Goal: Information Seeking & Learning: Learn about a topic

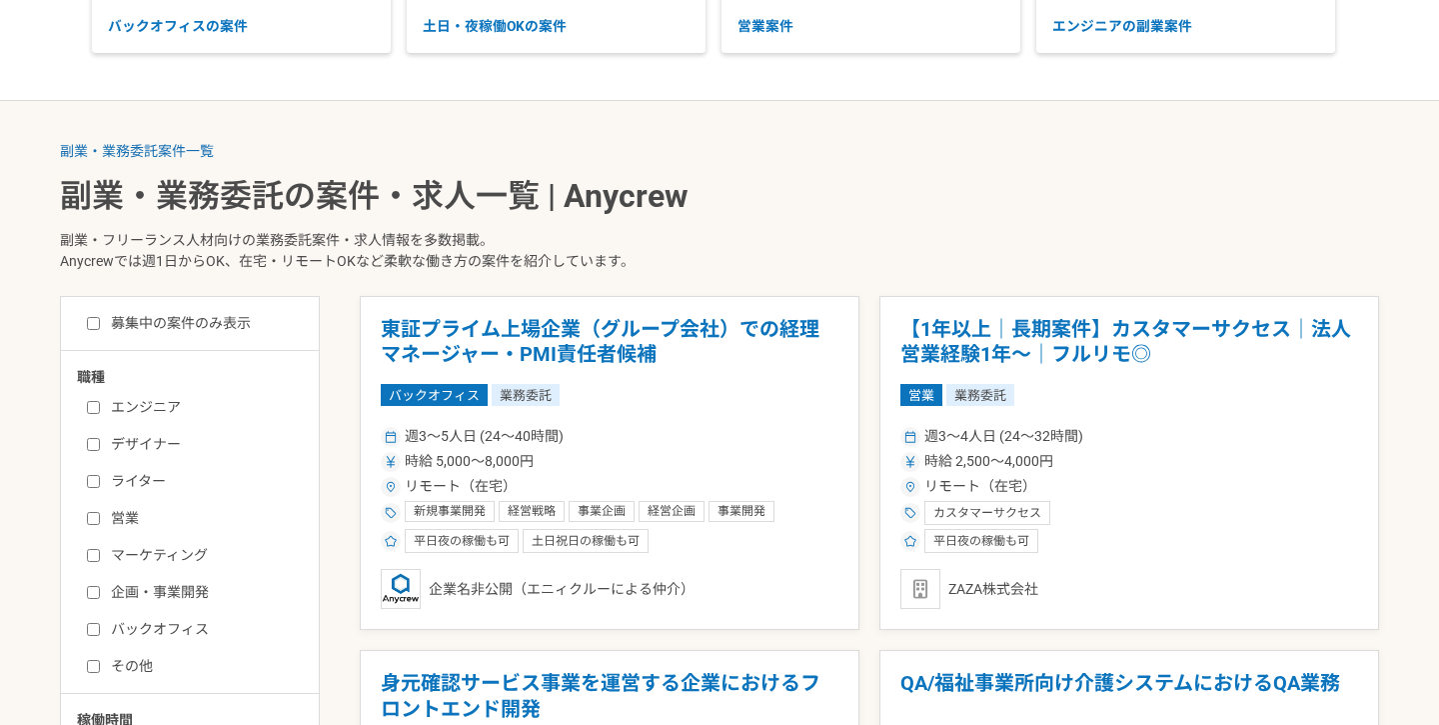
scroll to position [297, 0]
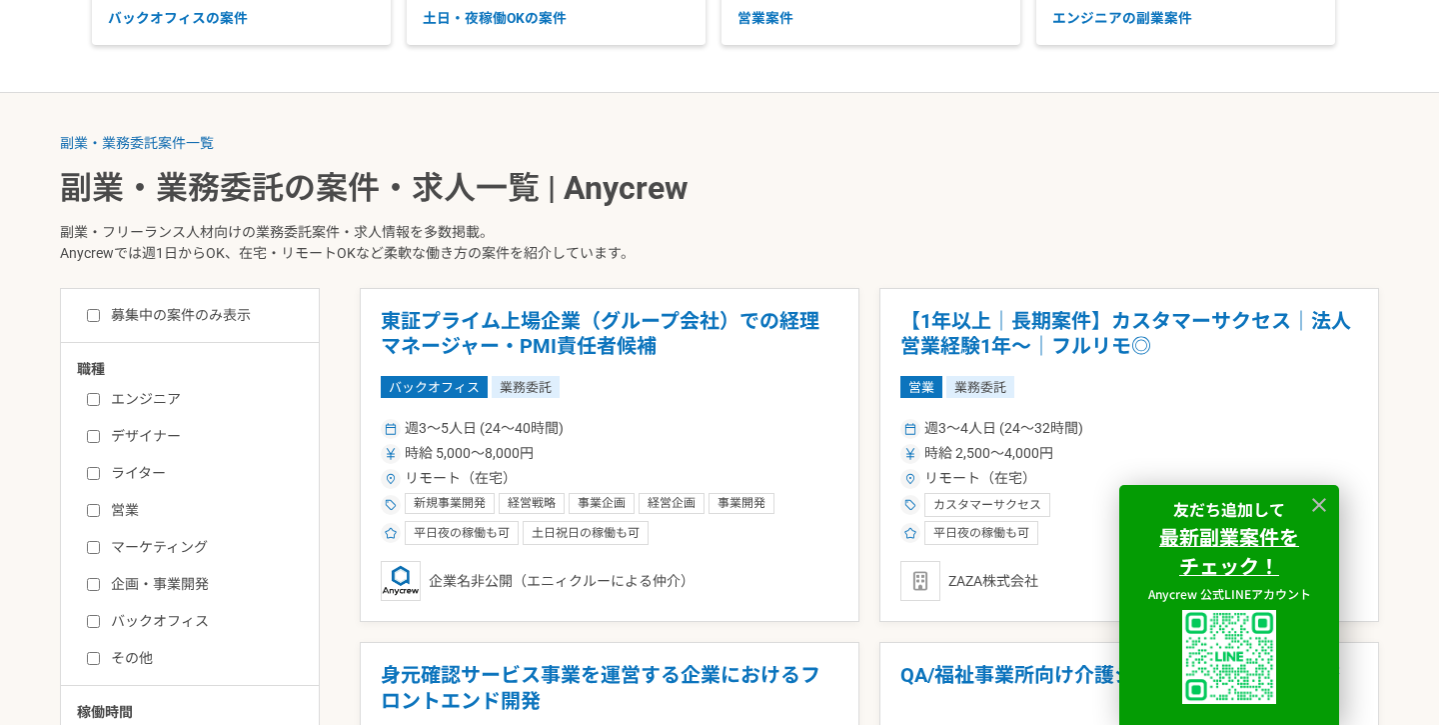
click at [92, 399] on input "エンジニア" at bounding box center [93, 399] width 13 height 13
checkbox input "true"
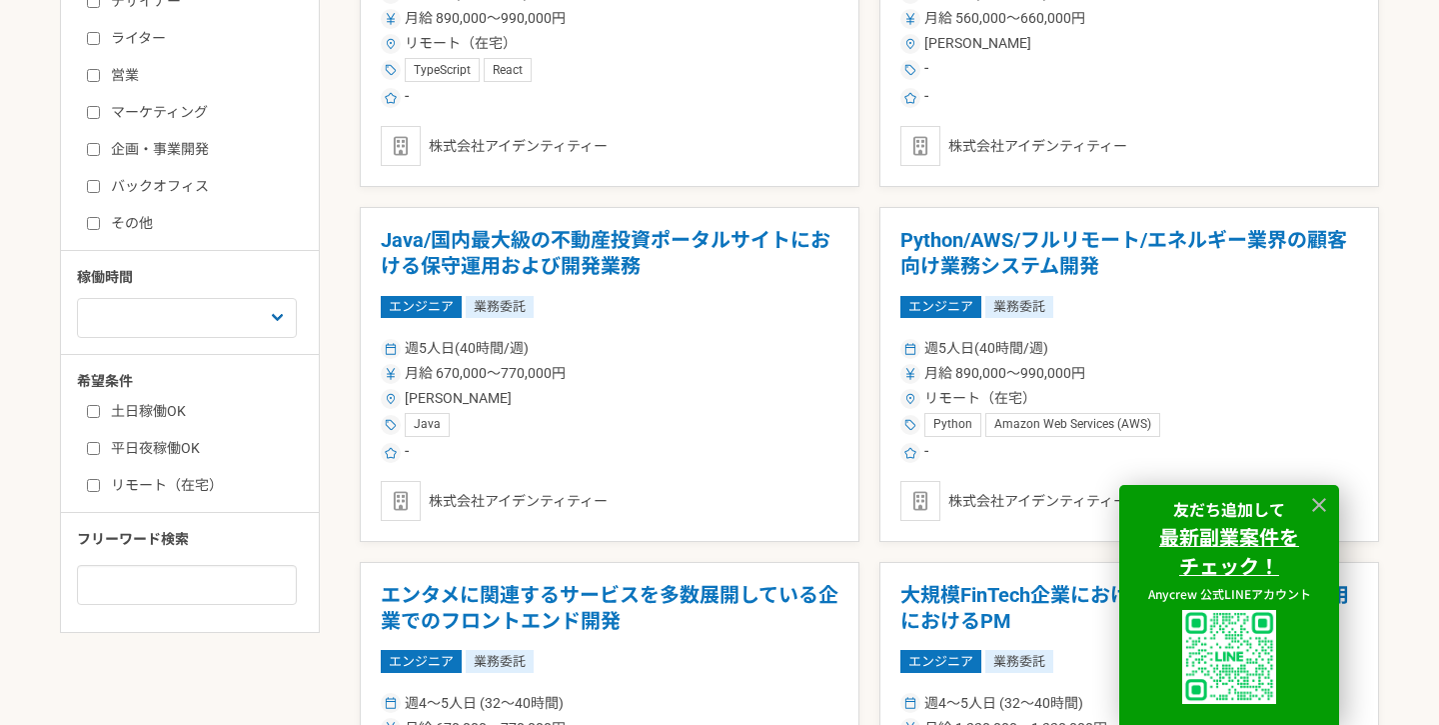
scroll to position [733, 0]
click at [155, 408] on label "土日稼働OK" at bounding box center [202, 410] width 230 height 21
click at [100, 408] on input "土日稼働OK" at bounding box center [93, 410] width 13 height 13
checkbox input "true"
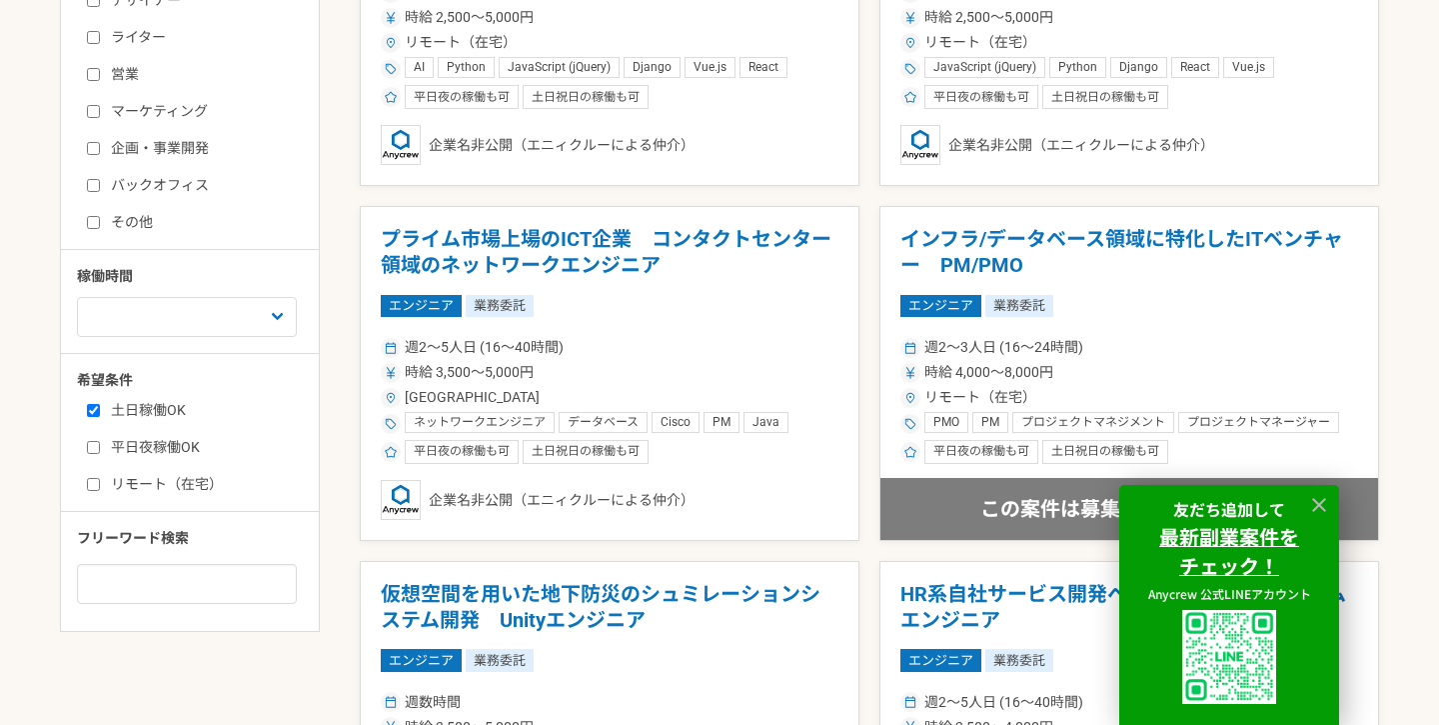
click at [154, 478] on label "リモート（在宅）" at bounding box center [202, 484] width 230 height 21
click at [100, 478] on input "リモート（在宅）" at bounding box center [93, 484] width 13 height 13
checkbox input "true"
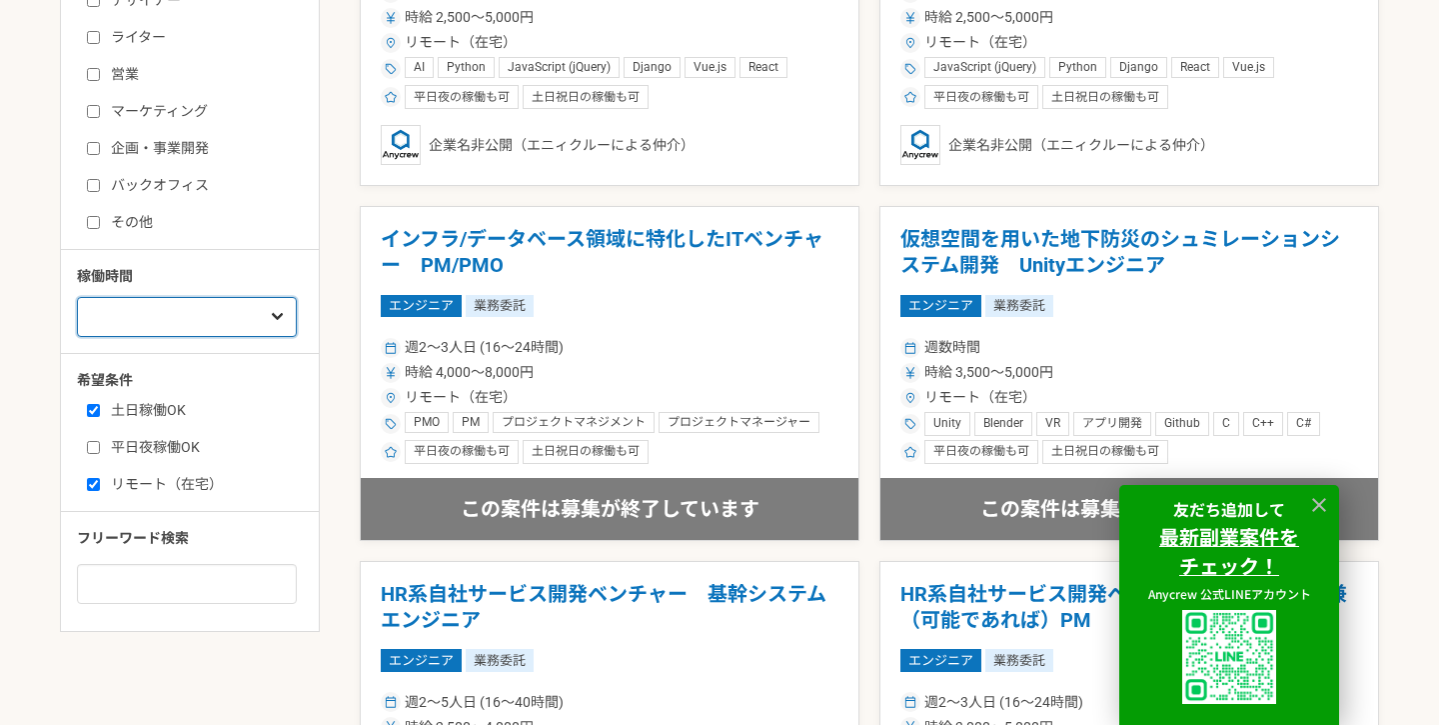
click at [231, 324] on select "週1人日（8時間）以下 週2人日（16時間）以下 週3人日（24時間）以下 週4人日（32時間）以下 週5人日（40時間）以下" at bounding box center [187, 317] width 220 height 40
click at [77, 297] on select "週1人日（8時間）以下 週2人日（16時間）以下 週3人日（24時間）以下 週4人日（32時間）以下 週5人日（40時間）以下" at bounding box center [187, 317] width 220 height 40
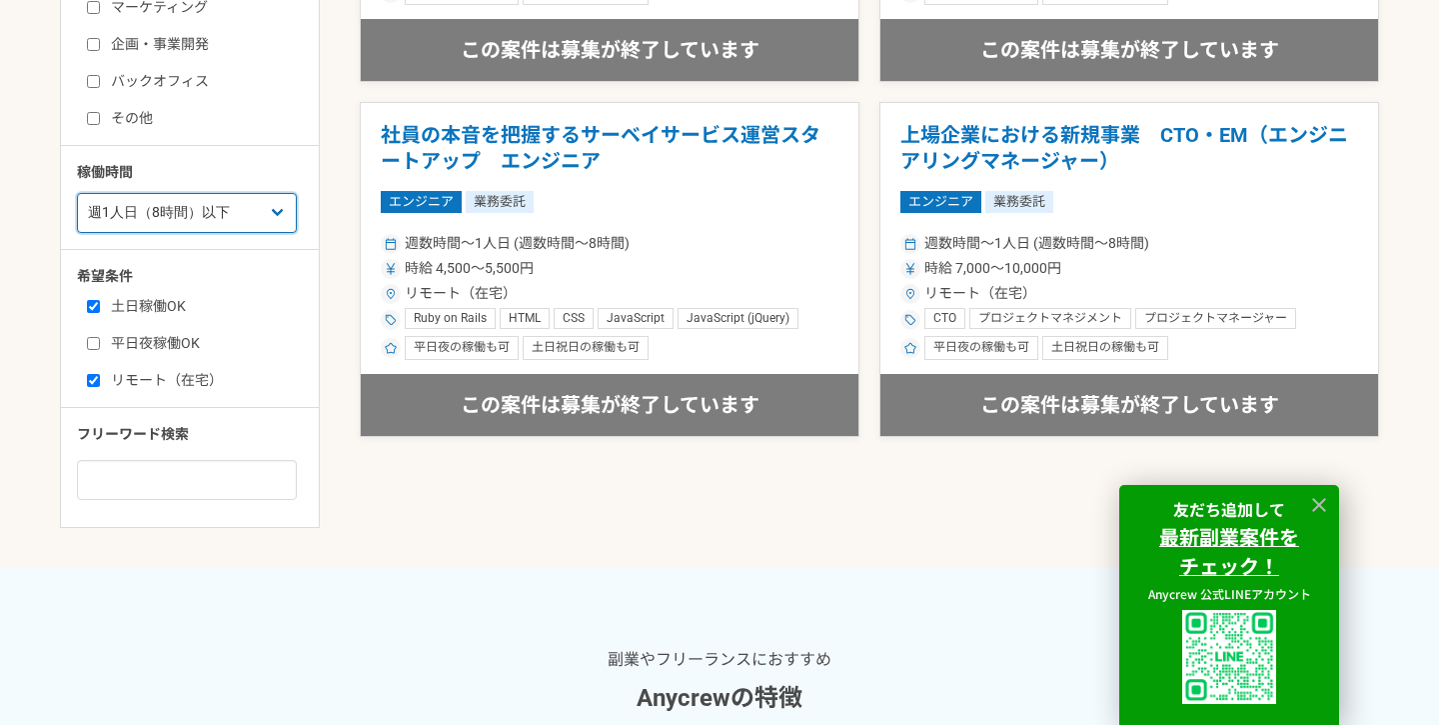
scroll to position [838, 0]
click at [184, 221] on select "週1人日（8時間）以下 週2人日（16時間）以下 週3人日（24時間）以下 週4人日（32時間）以下 週5人日（40時間）以下" at bounding box center [187, 212] width 220 height 40
select select "2"
click at [77, 192] on select "週1人日（8時間）以下 週2人日（16時間）以下 週3人日（24時間）以下 週4人日（32時間）以下 週5人日（40時間）以下" at bounding box center [187, 212] width 220 height 40
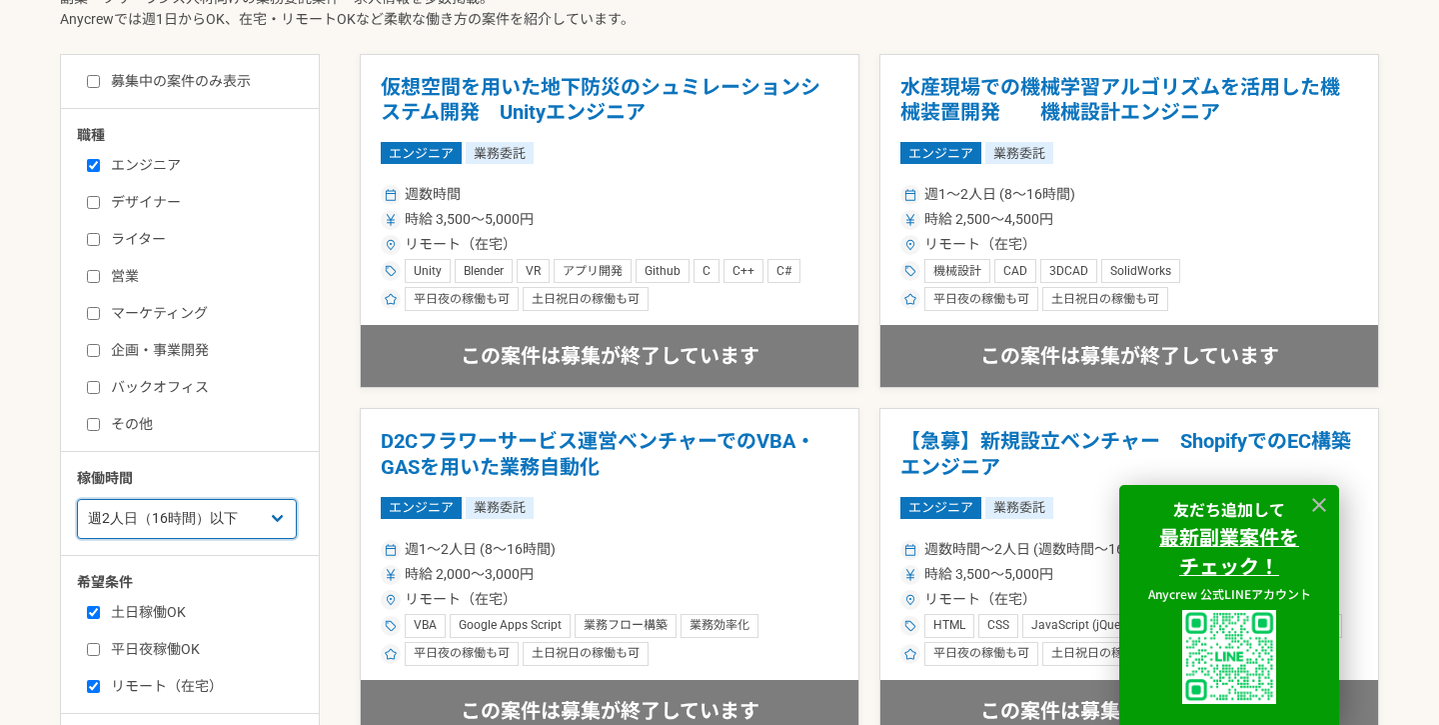
scroll to position [128, 0]
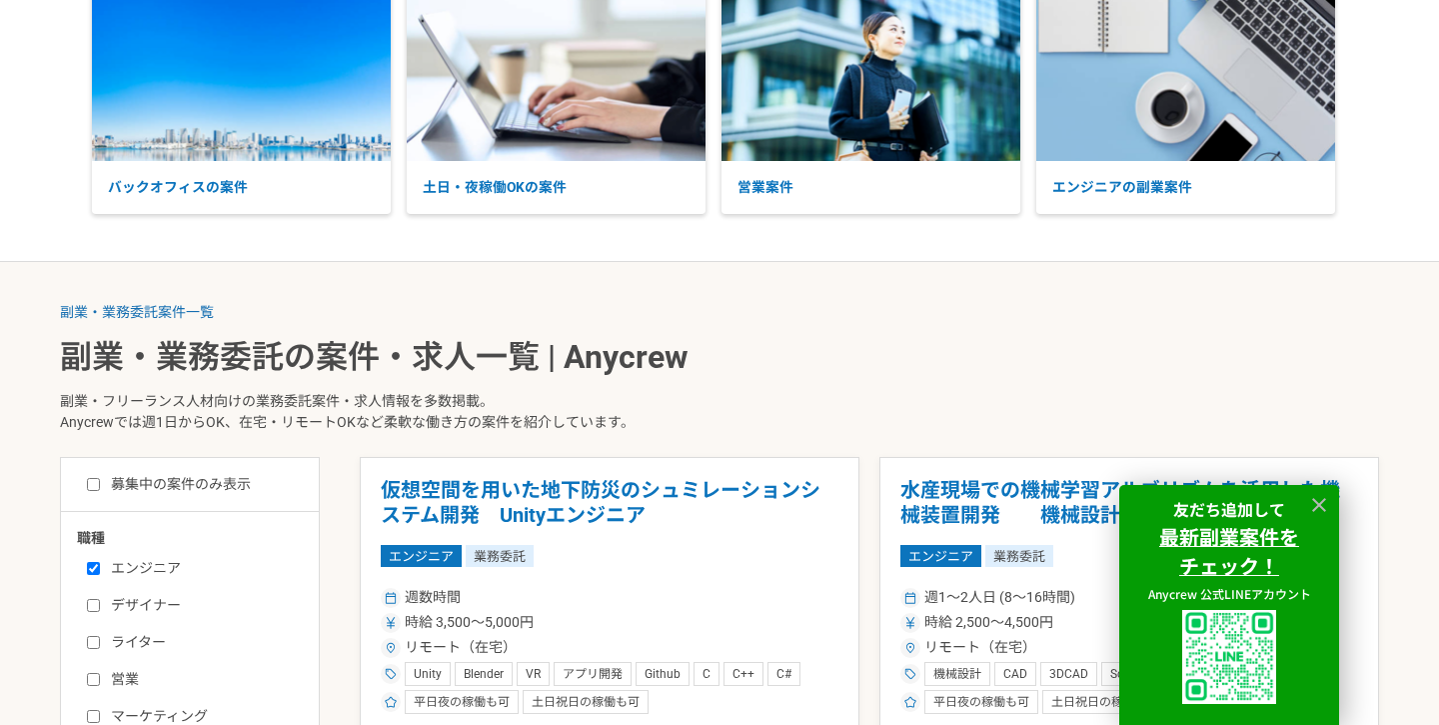
click at [205, 475] on label "募集中の案件のみ表示" at bounding box center [169, 484] width 164 height 21
click at [100, 478] on input "募集中の案件のみ表示" at bounding box center [93, 484] width 13 height 13
checkbox input "true"
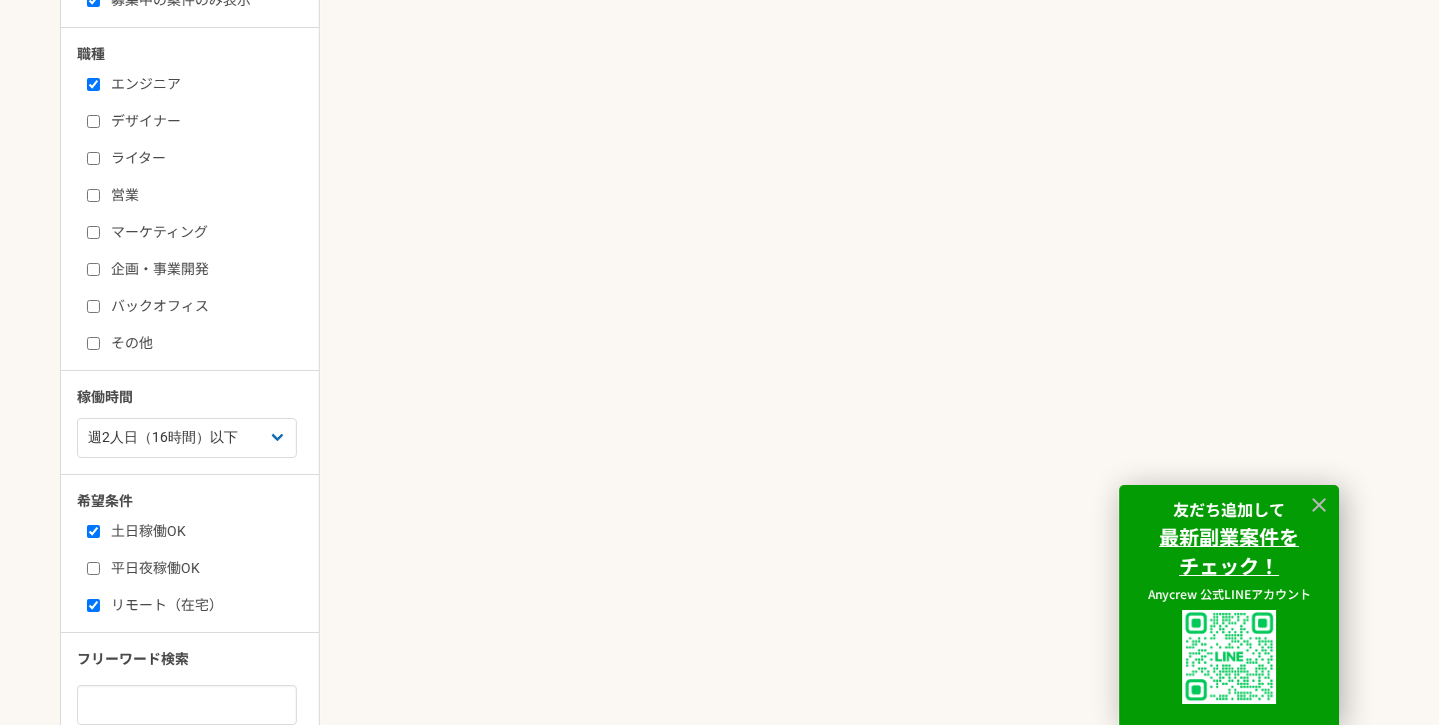
scroll to position [655, 0]
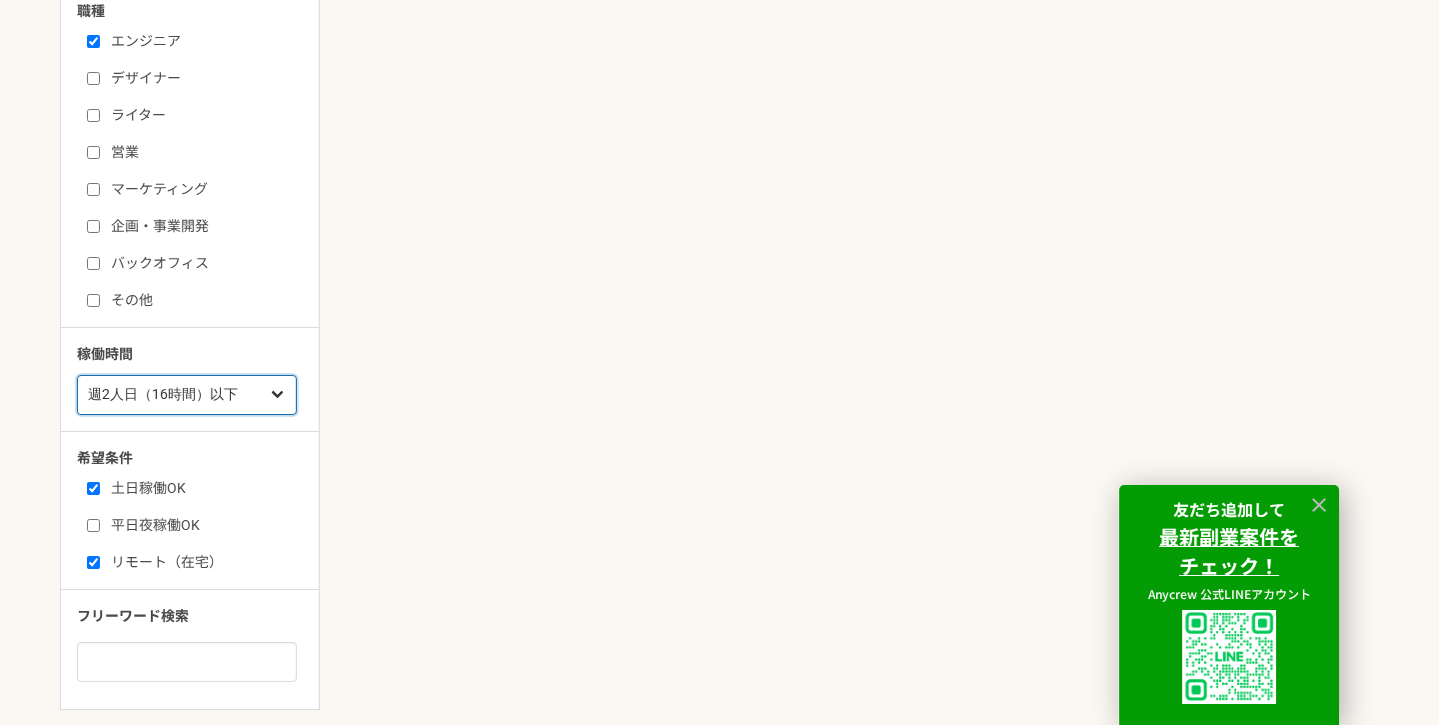
click at [248, 400] on select "週1人日（8時間）以下 週2人日（16時間）以下 週3人日（24時間）以下 週4人日（32時間）以下 週5人日（40時間）以下" at bounding box center [187, 395] width 220 height 40
select select "nop"
click at [77, 375] on select "週1人日（8時間）以下 週2人日（16時間）以下 週3人日（24時間）以下 週4人日（32時間）以下 週5人日（40時間）以下" at bounding box center [187, 395] width 220 height 40
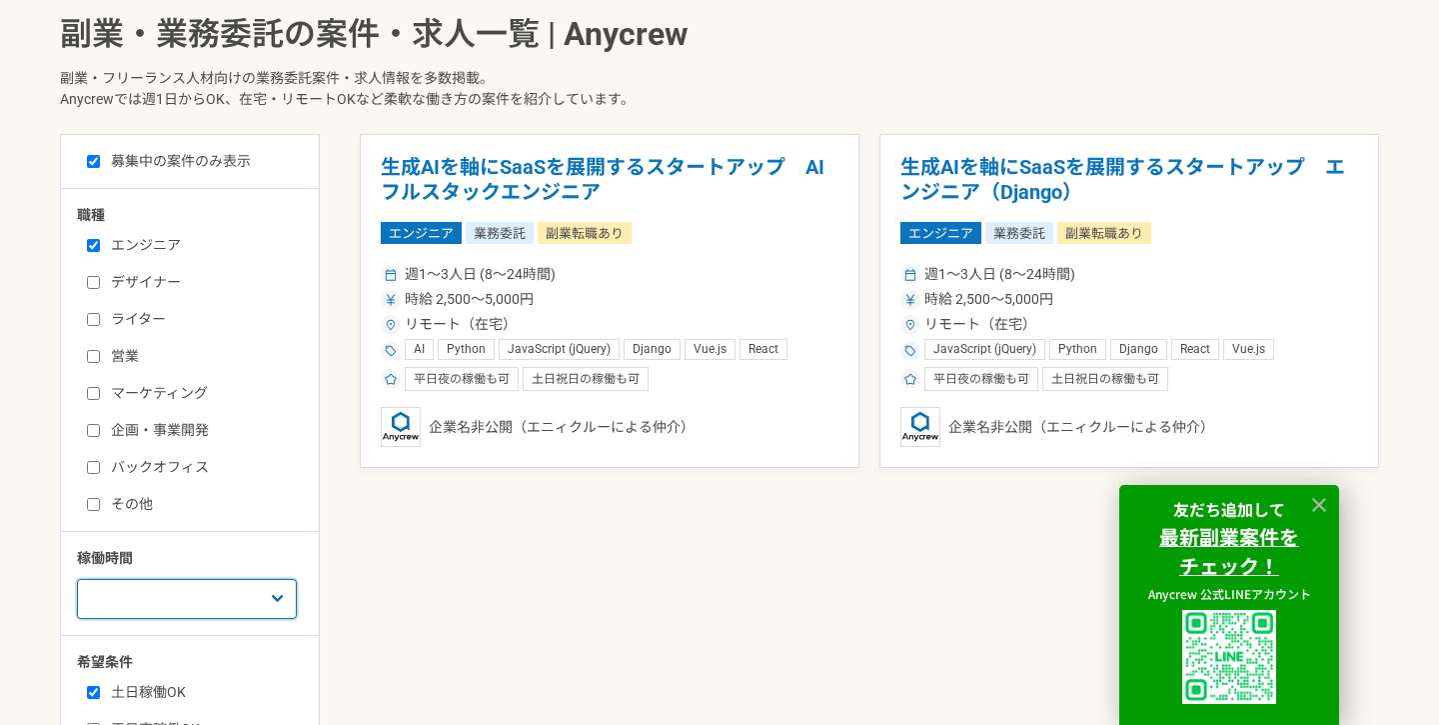
scroll to position [442, 0]
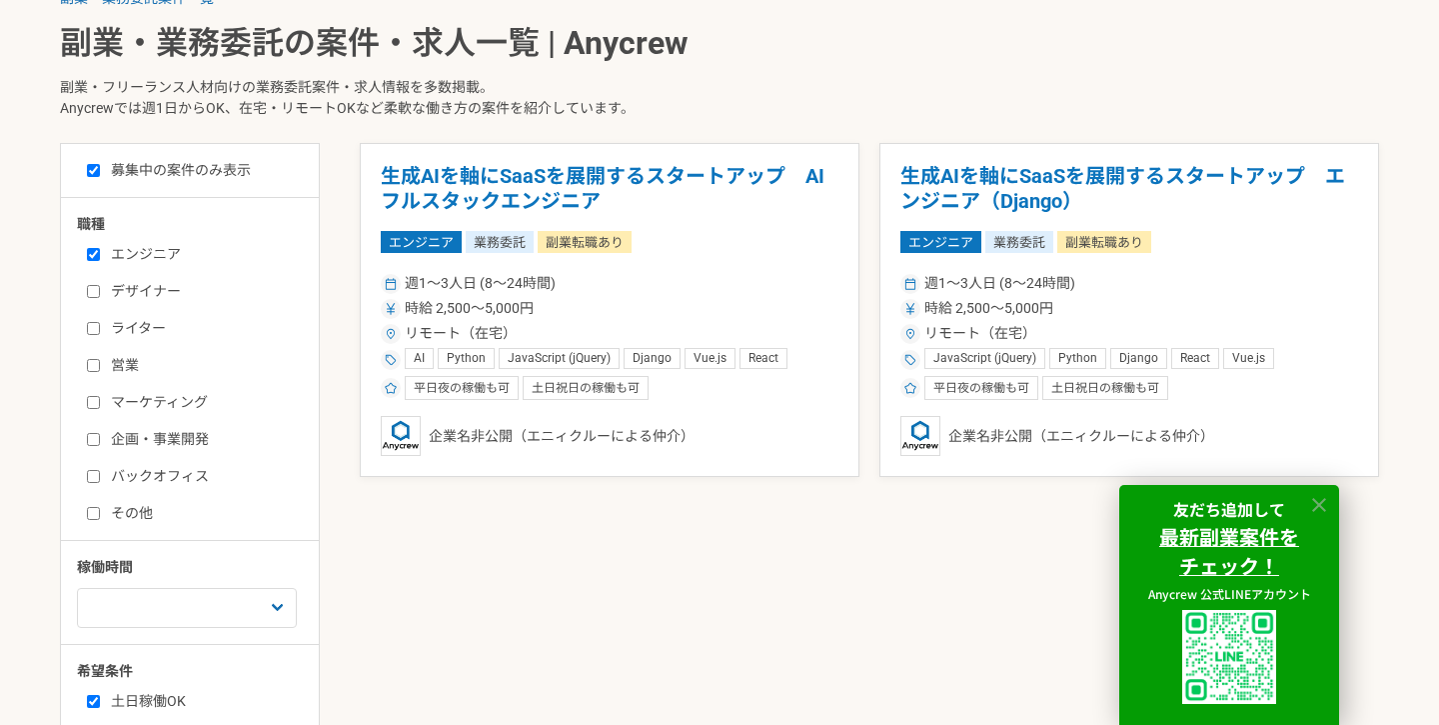
click at [1321, 502] on icon at bounding box center [1319, 505] width 23 height 23
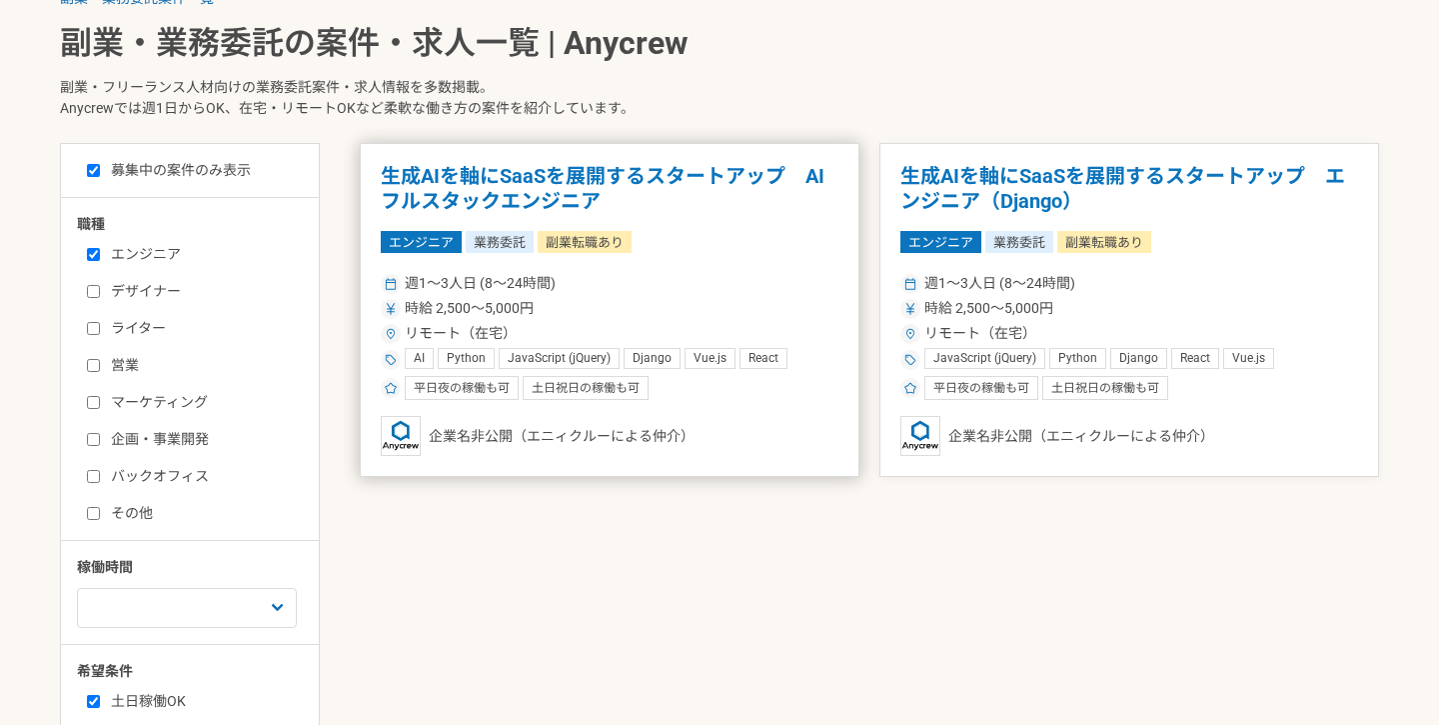
click at [690, 304] on div "時給 2,500〜5,000円" at bounding box center [610, 308] width 458 height 21
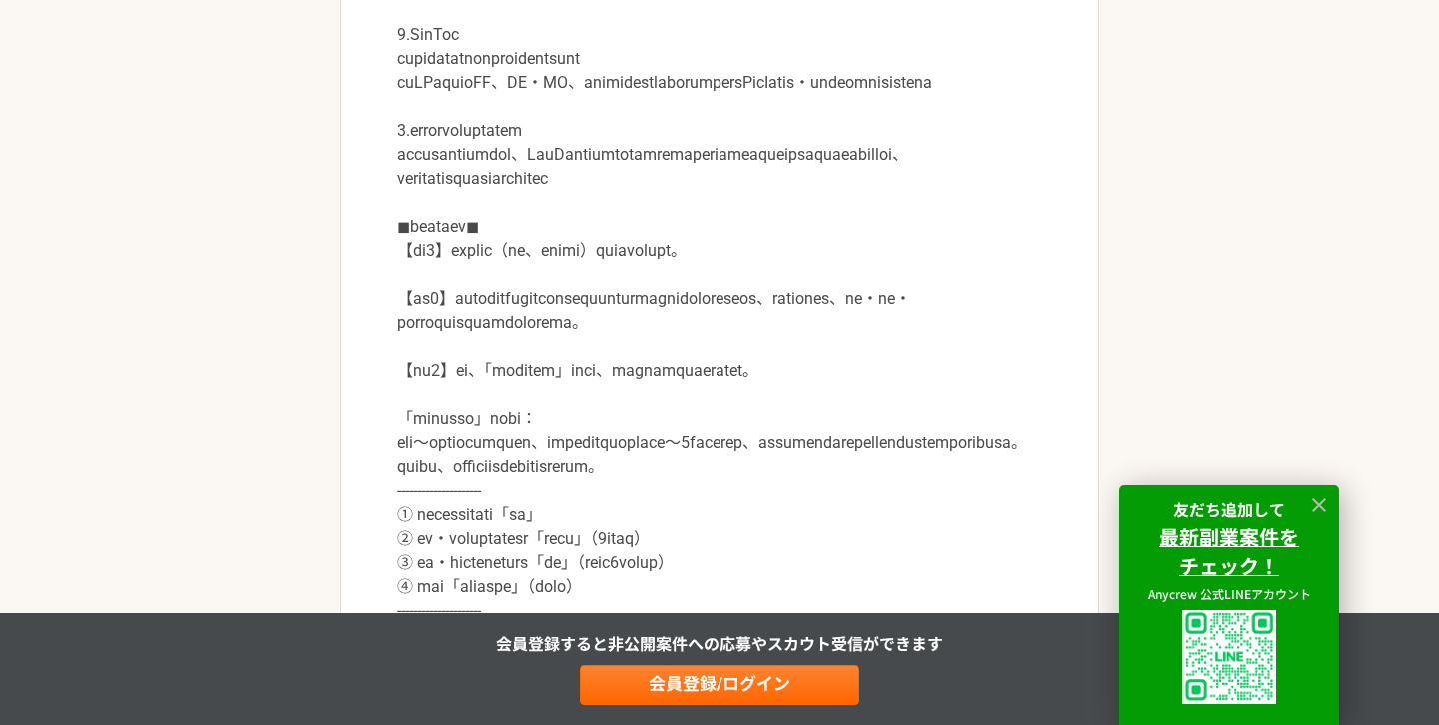
scroll to position [860, 0]
click at [1315, 507] on icon at bounding box center [1319, 505] width 14 height 14
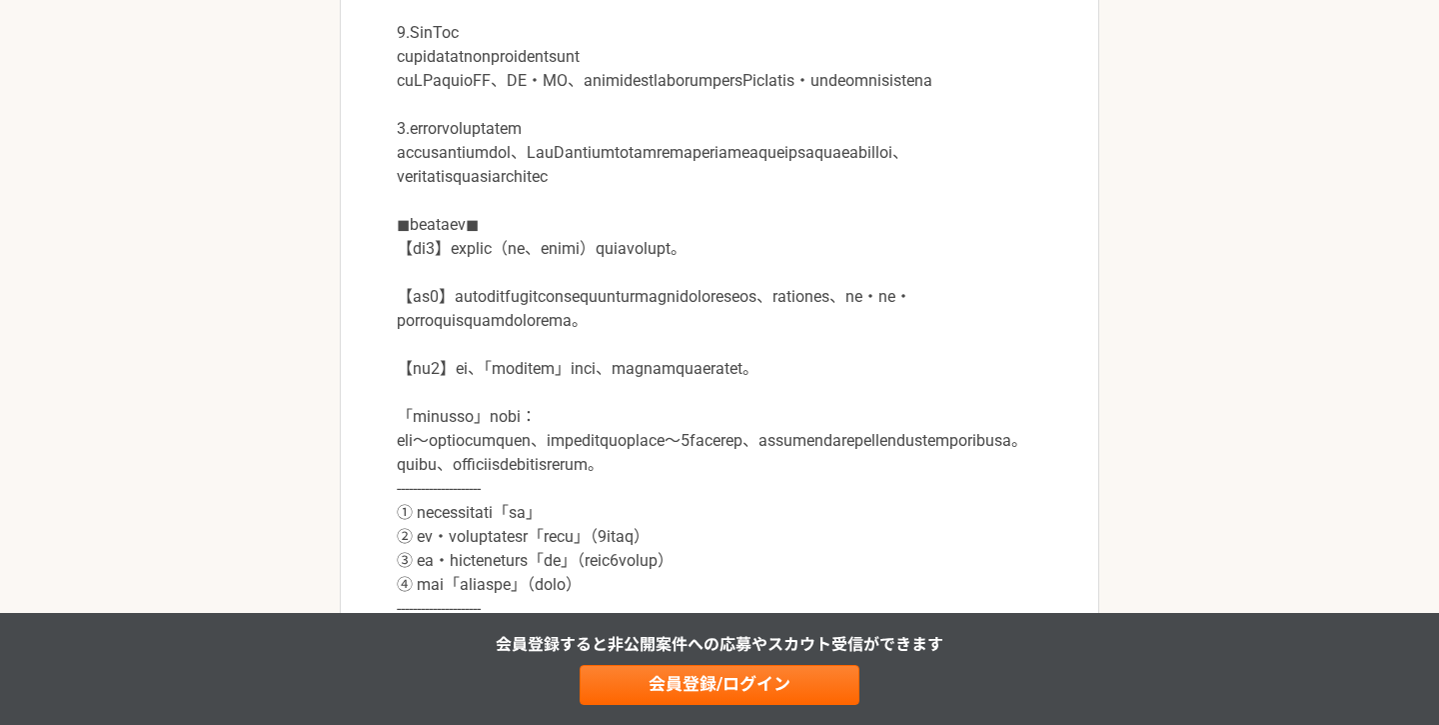
click at [903, 496] on p at bounding box center [720, 273] width 646 height 840
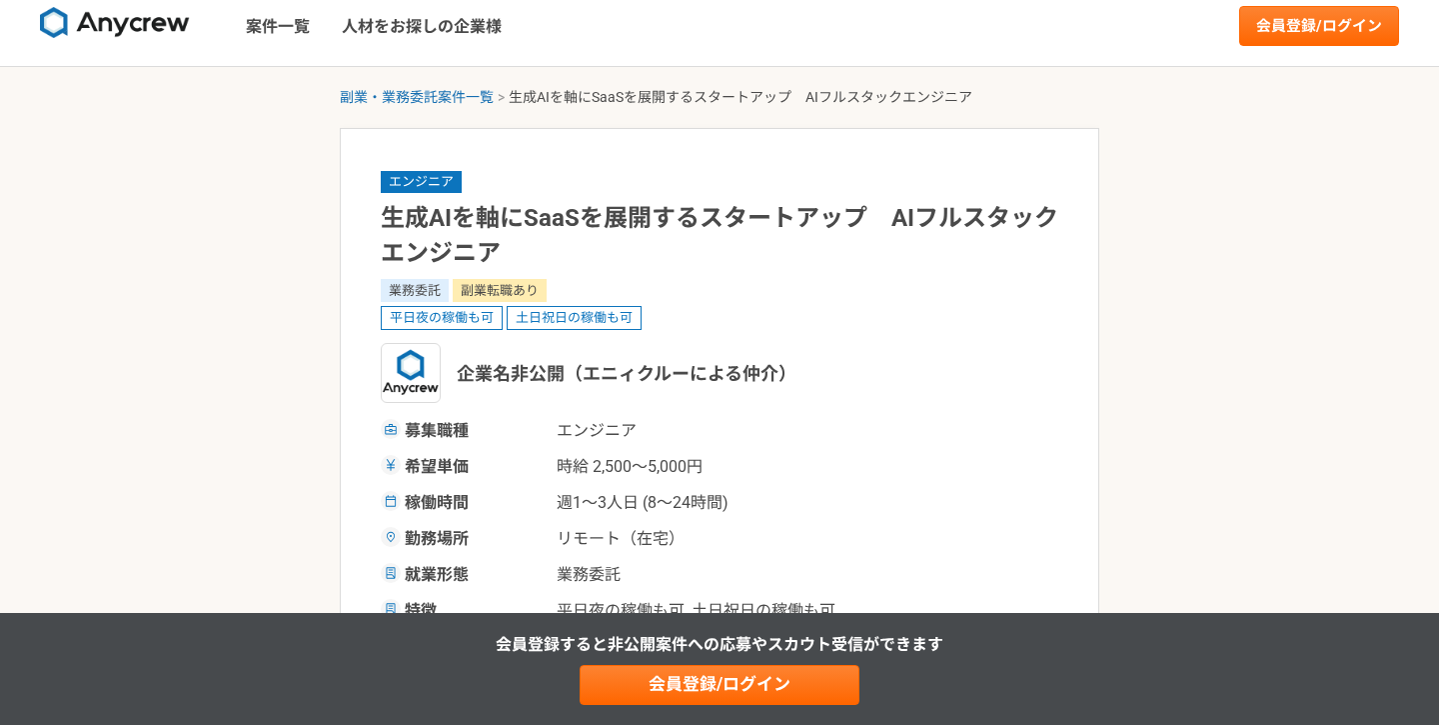
scroll to position [11, 0]
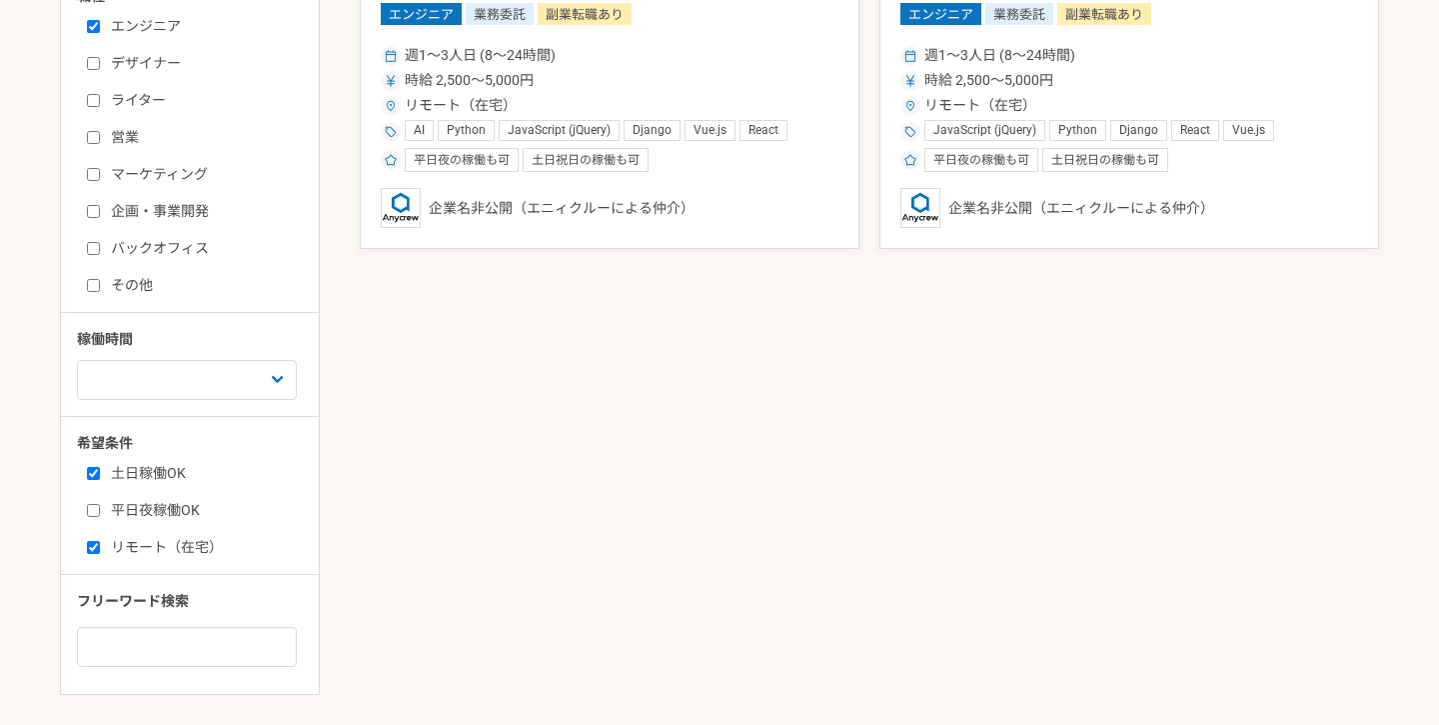
scroll to position [628, 0]
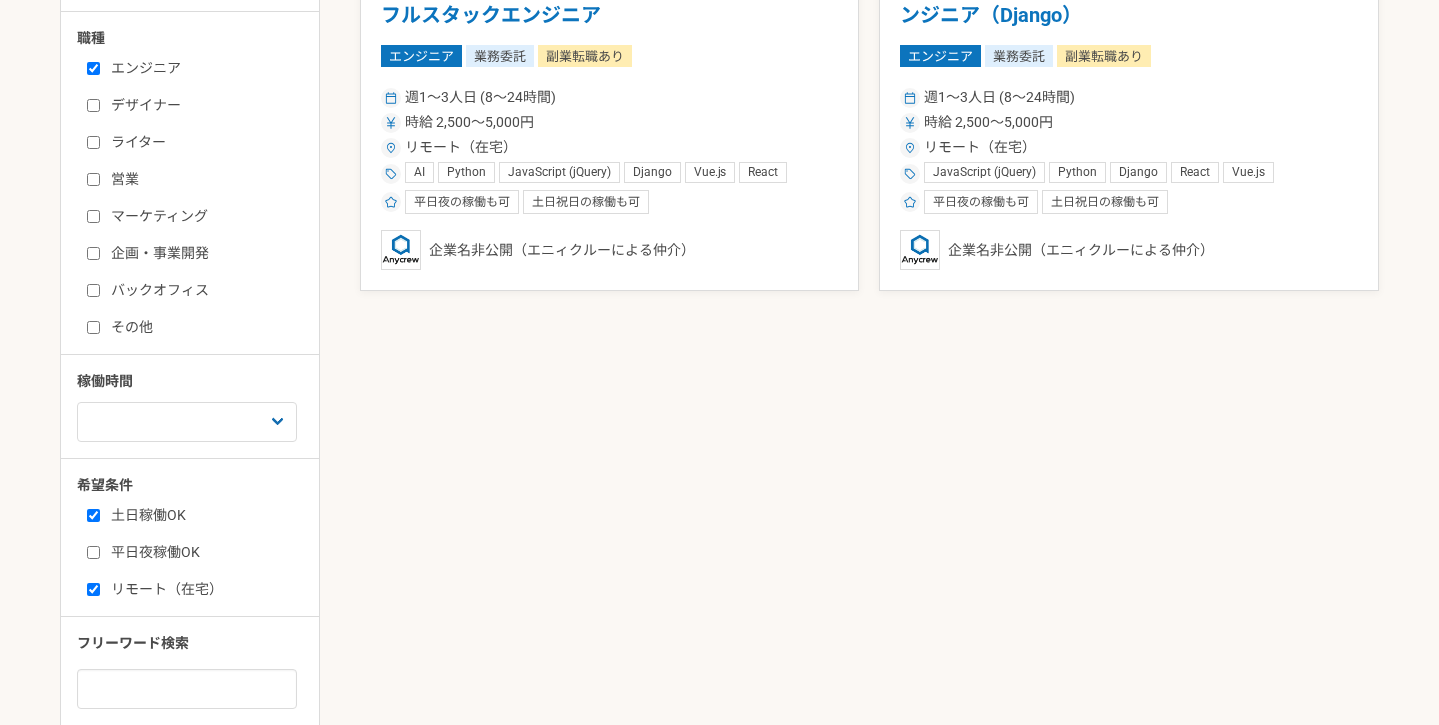
click at [99, 64] on input "エンジニア" at bounding box center [93, 68] width 13 height 13
checkbox input "false"
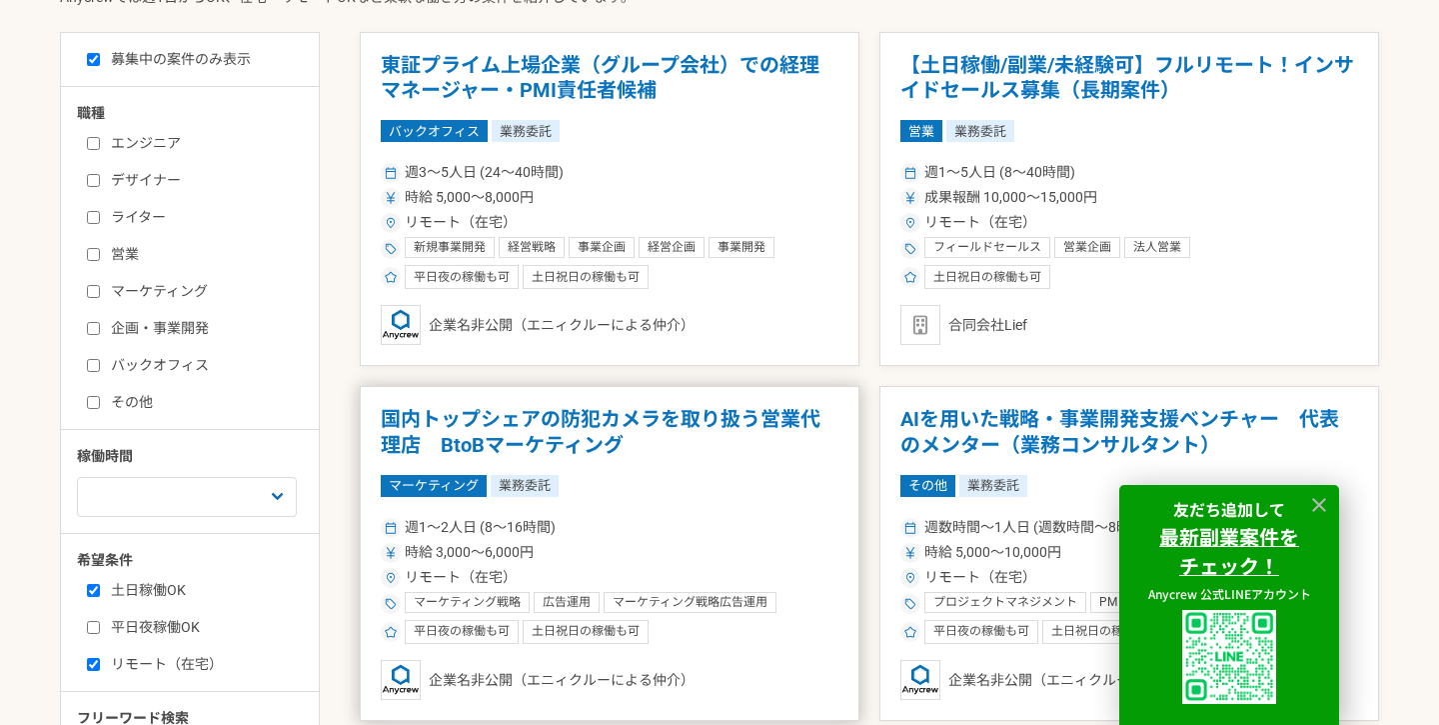
scroll to position [547, 0]
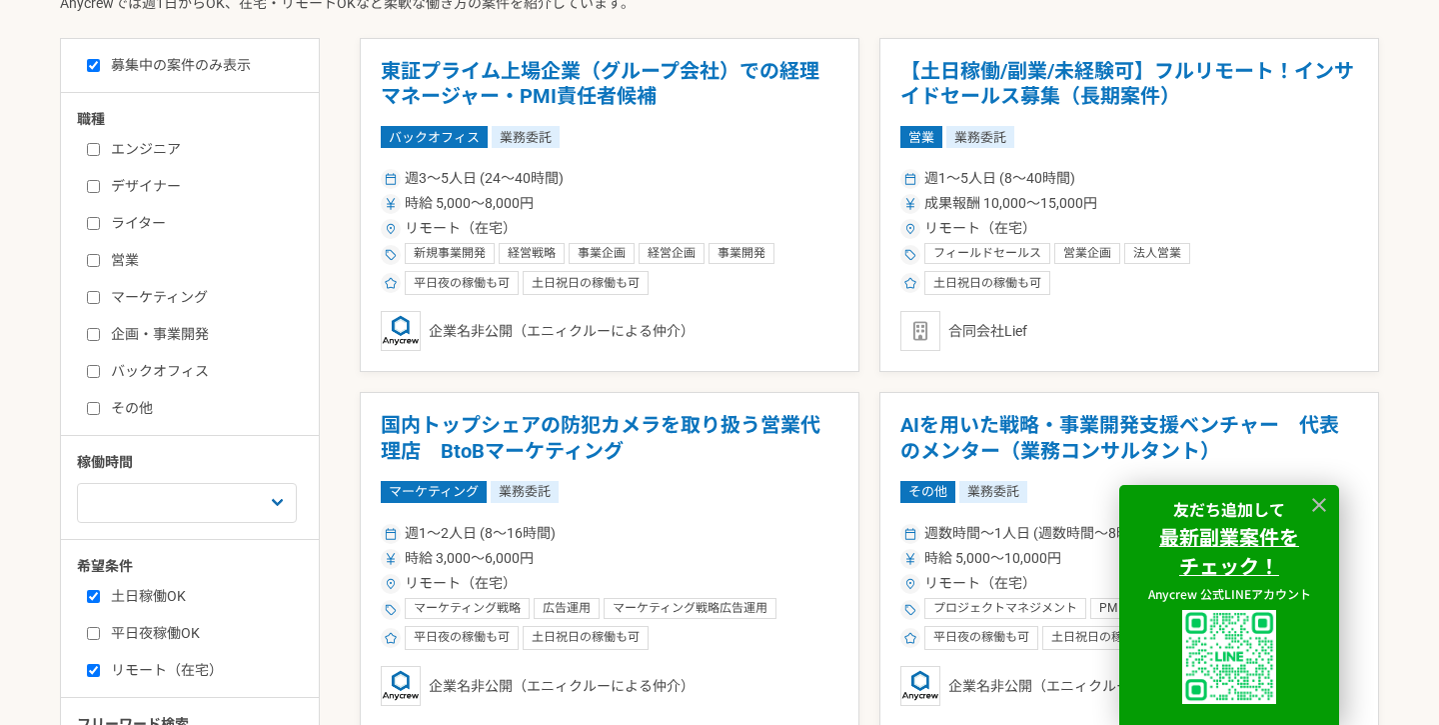
click at [138, 413] on label "その他" at bounding box center [202, 408] width 230 height 21
click at [100, 413] on input "その他" at bounding box center [93, 408] width 13 height 13
checkbox input "true"
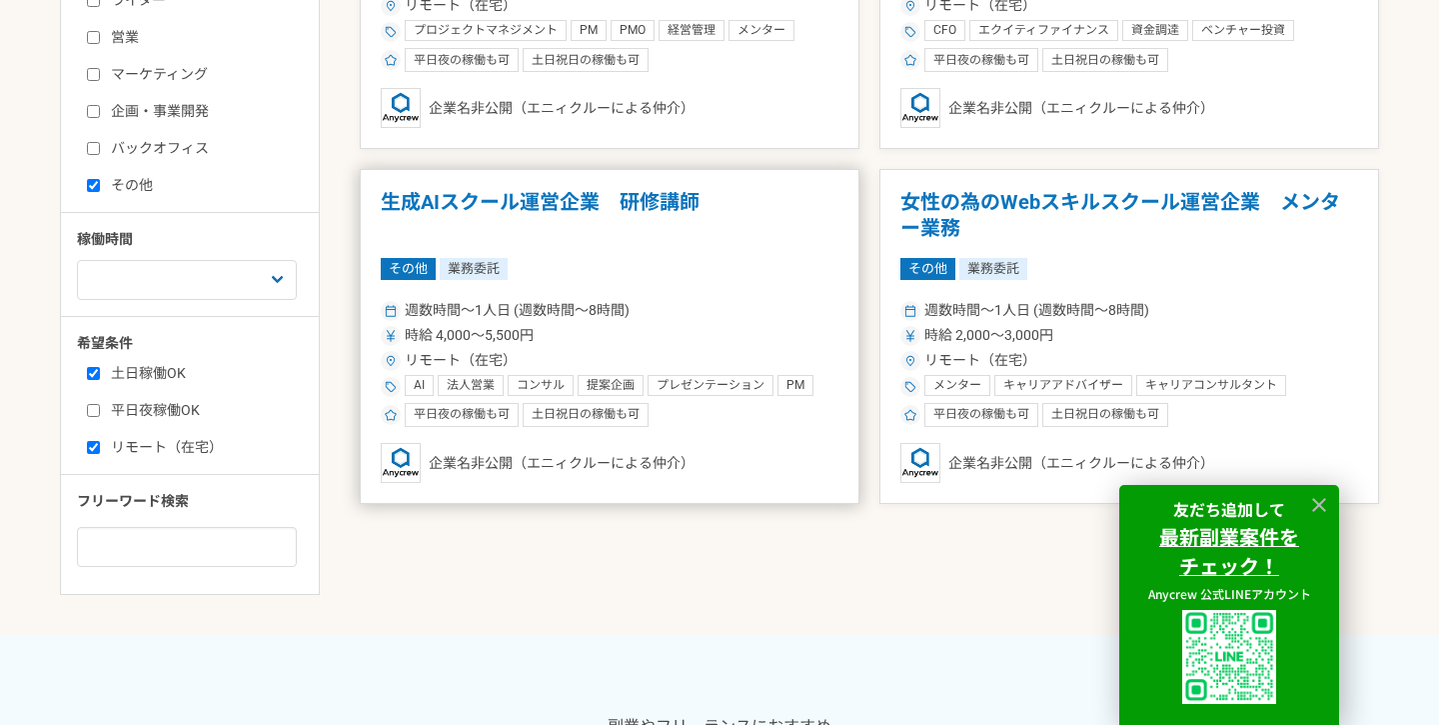
scroll to position [781, 0]
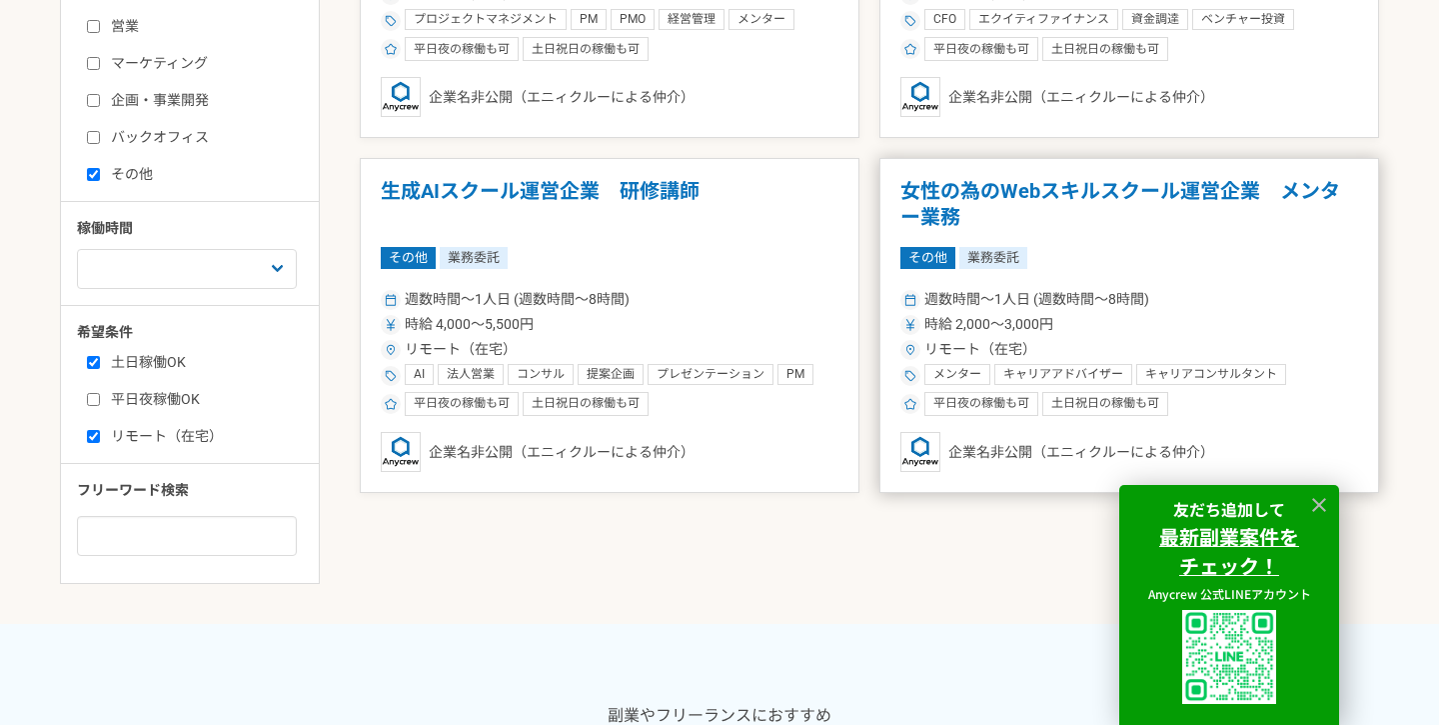
click at [1011, 453] on div "企業名非公開（エニィクルーによる仲介）" at bounding box center [1130, 452] width 458 height 40
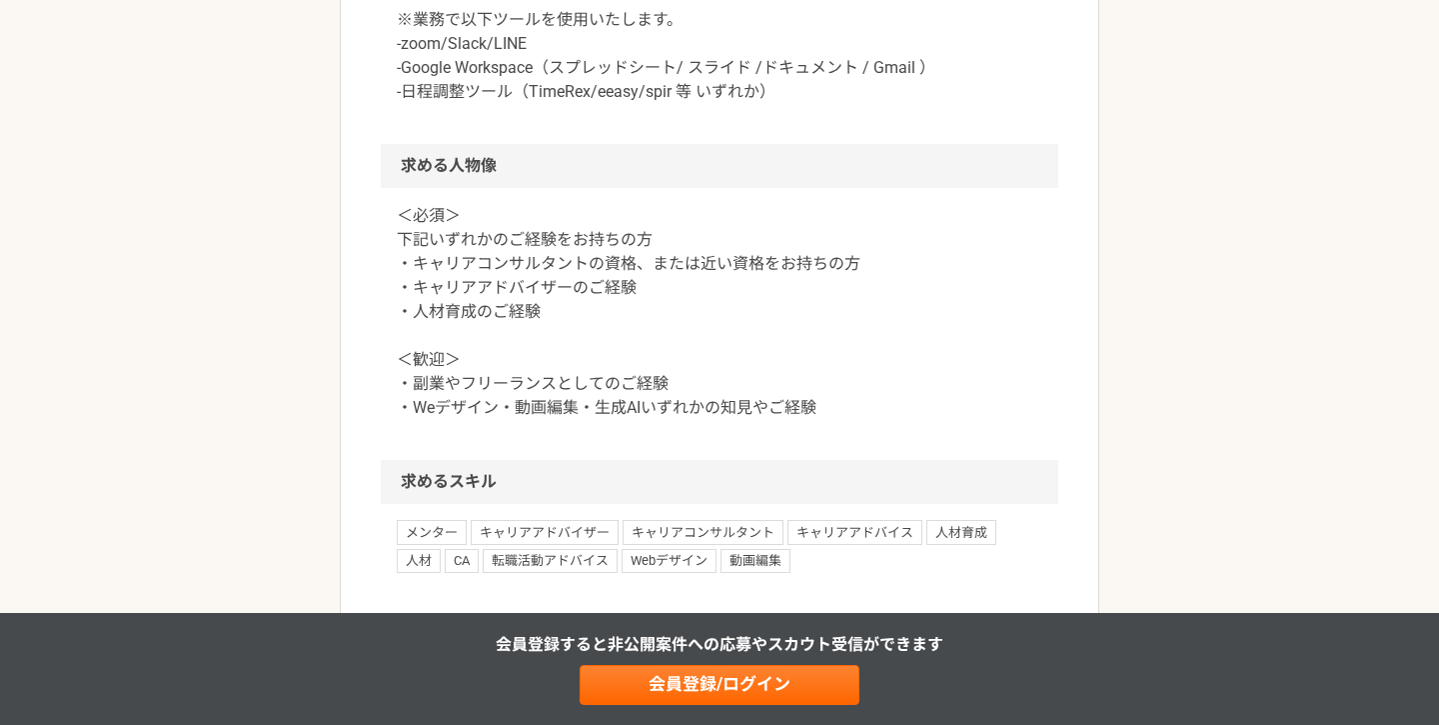
scroll to position [1323, 0]
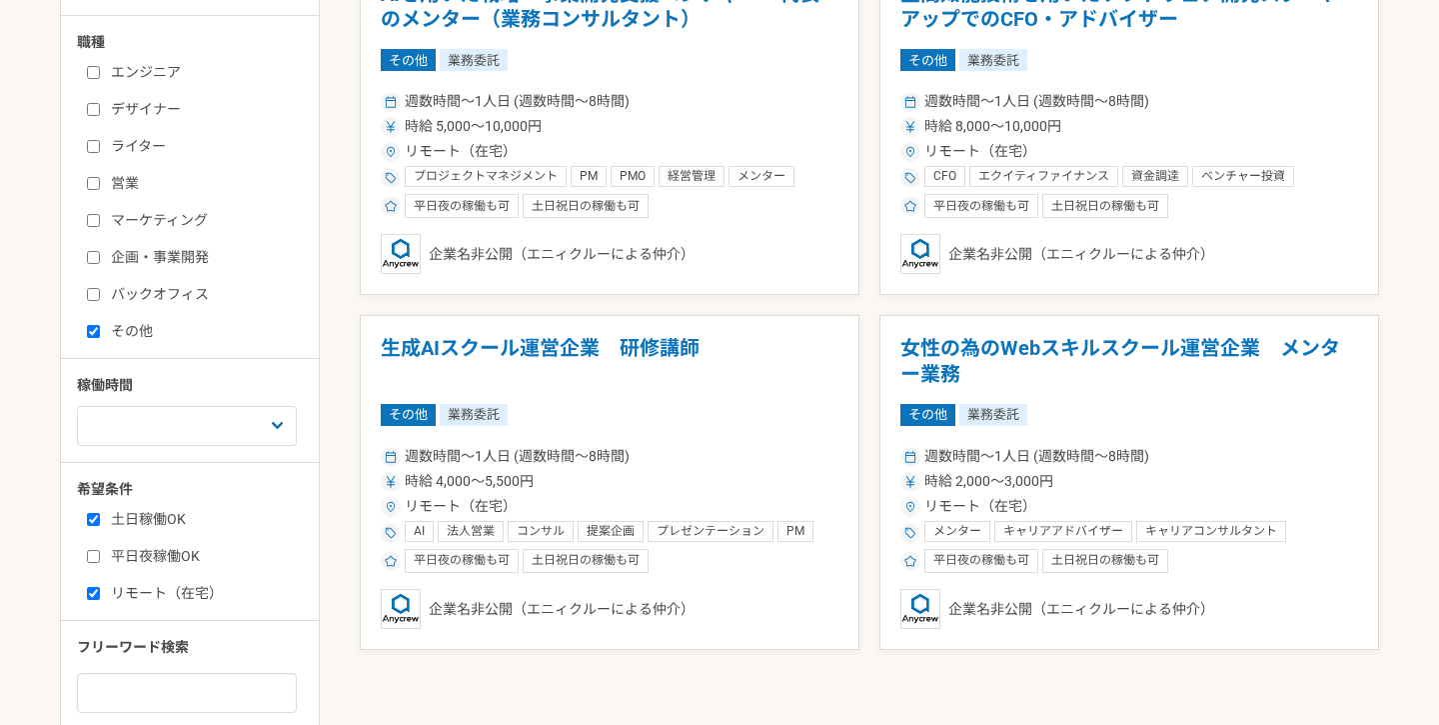
scroll to position [595, 0]
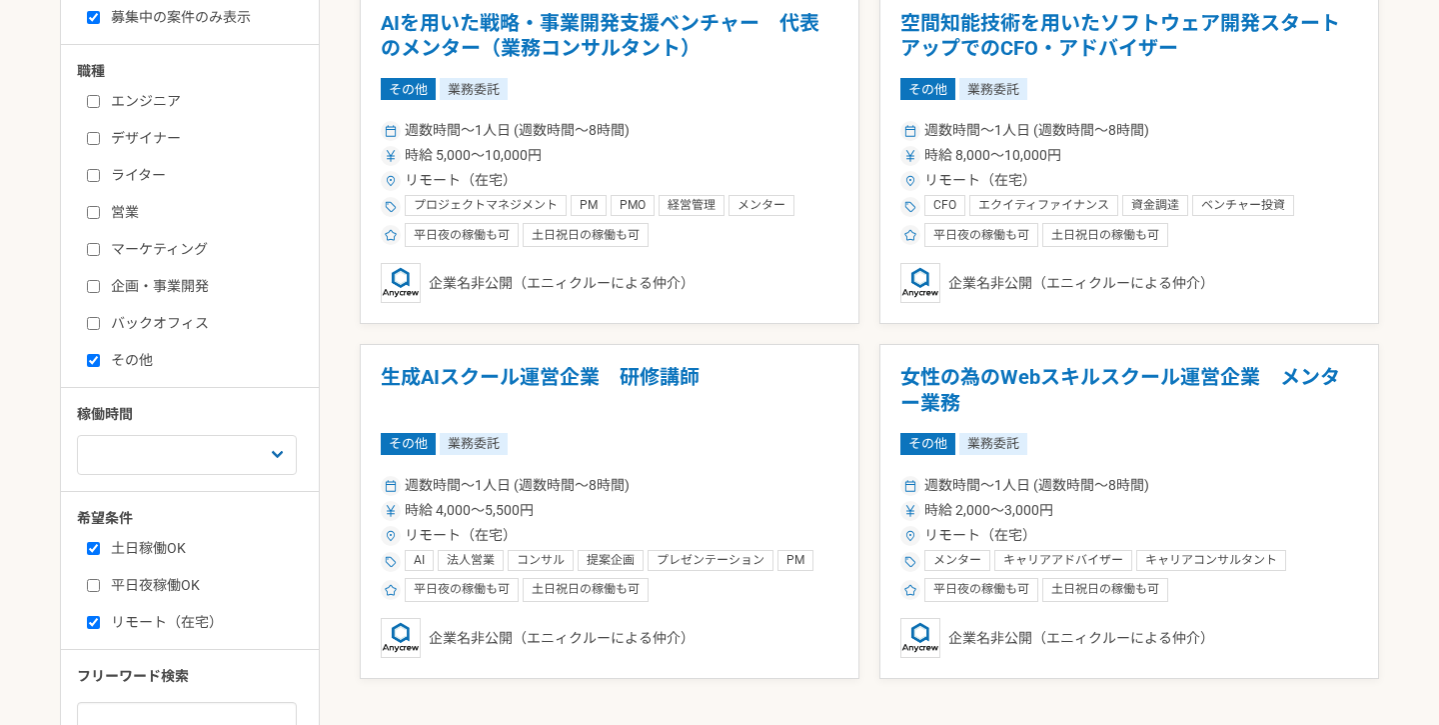
click at [149, 370] on label "その他" at bounding box center [202, 360] width 230 height 21
click at [100, 367] on input "その他" at bounding box center [93, 360] width 13 height 13
checkbox input "false"
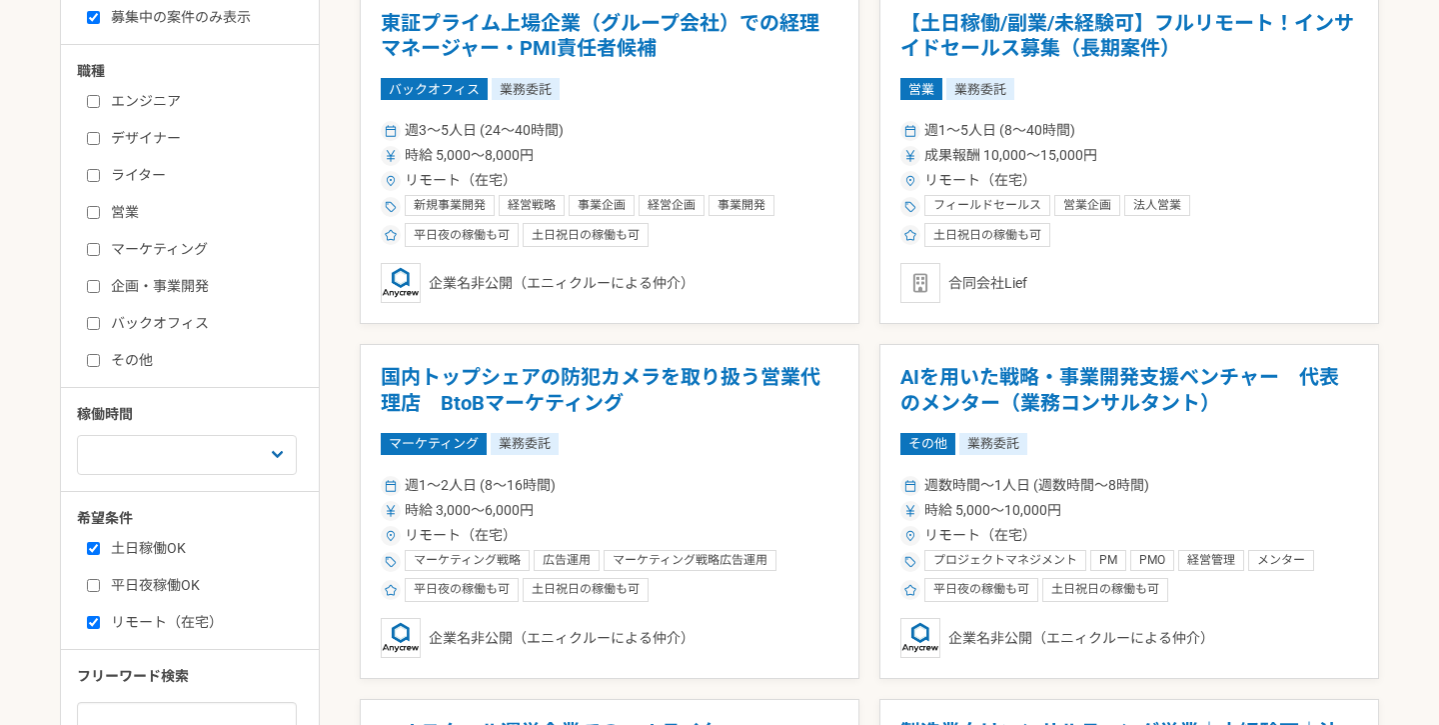
click at [149, 324] on label "バックオフィス" at bounding box center [202, 323] width 230 height 21
click at [100, 324] on input "バックオフィス" at bounding box center [93, 323] width 13 height 13
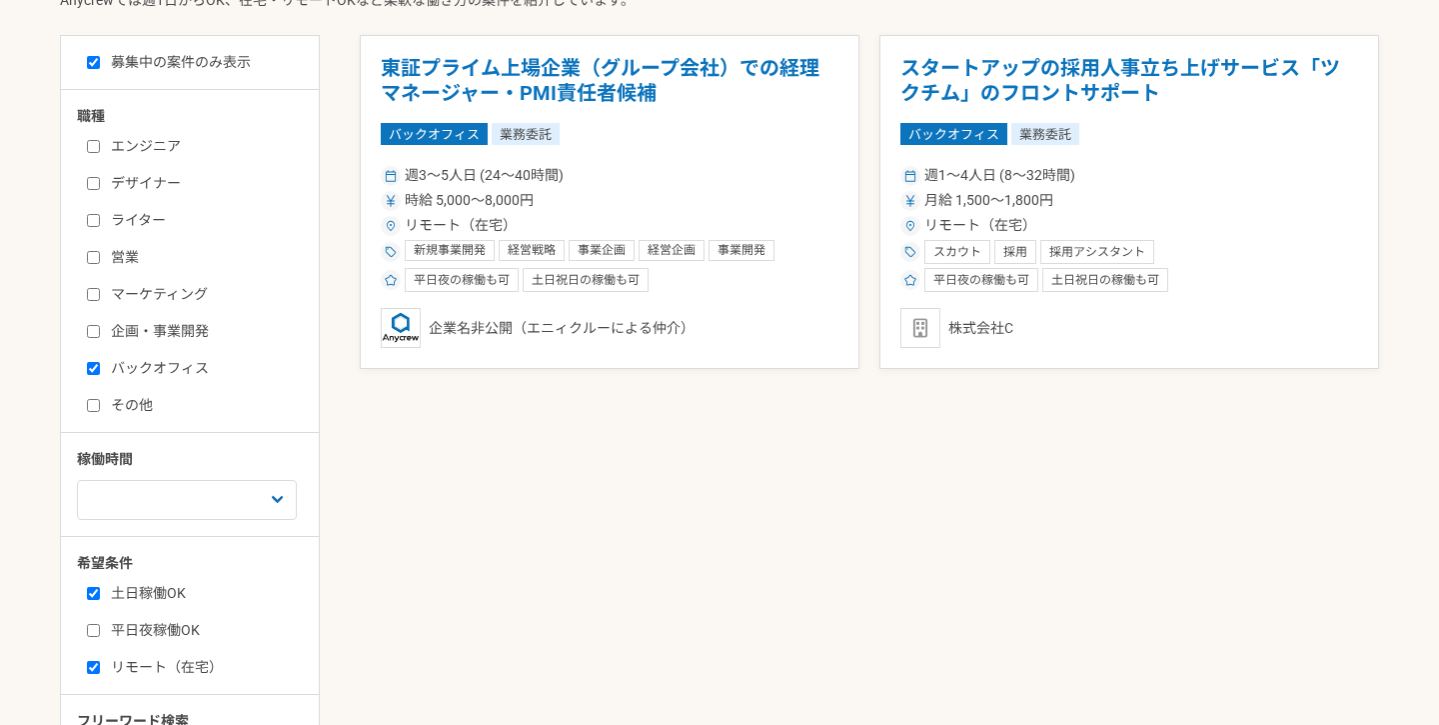
scroll to position [540, 0]
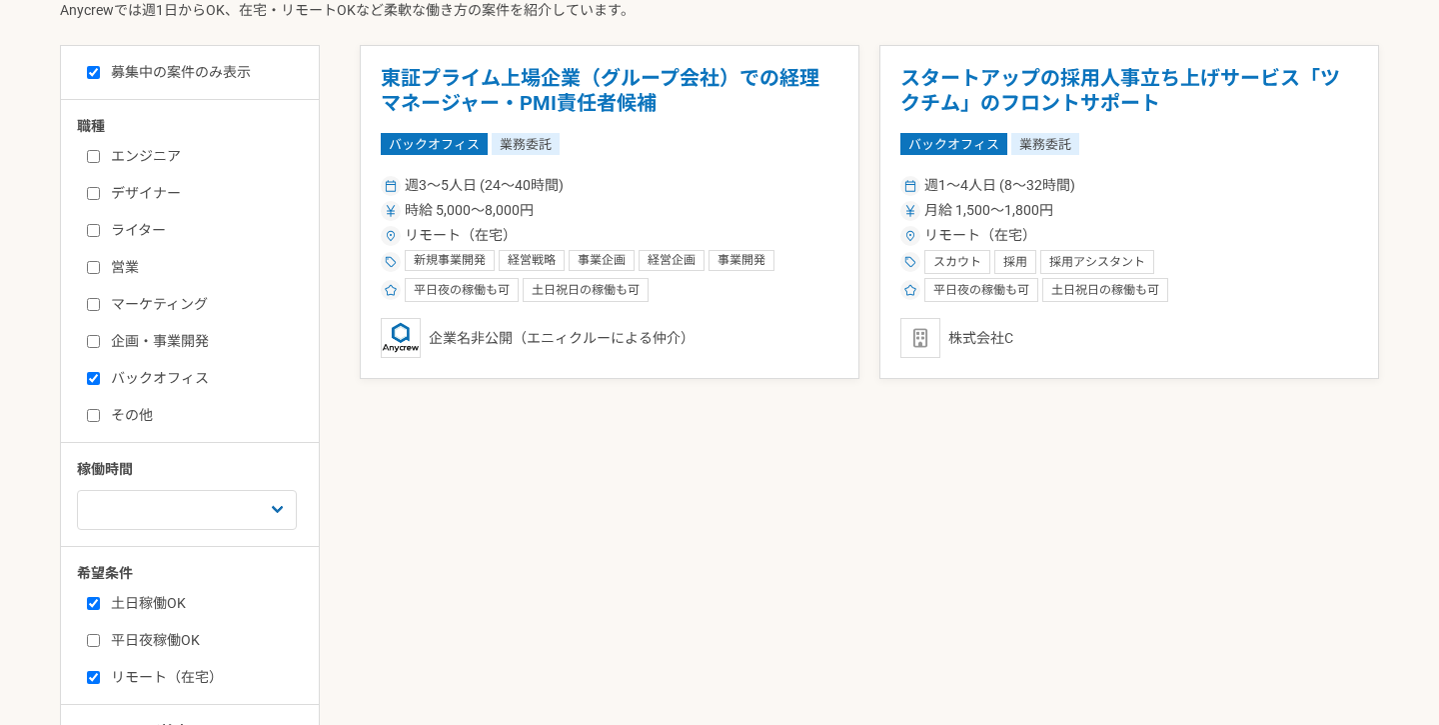
click at [105, 362] on div "エンジニア デザイナー ライター 営業 マーケティング 企画・事業開発 バックオフィス その他" at bounding box center [197, 283] width 240 height 286
click at [110, 370] on label "バックオフィス" at bounding box center [202, 378] width 230 height 21
click at [100, 372] on input "バックオフィス" at bounding box center [93, 378] width 13 height 13
checkbox input "false"
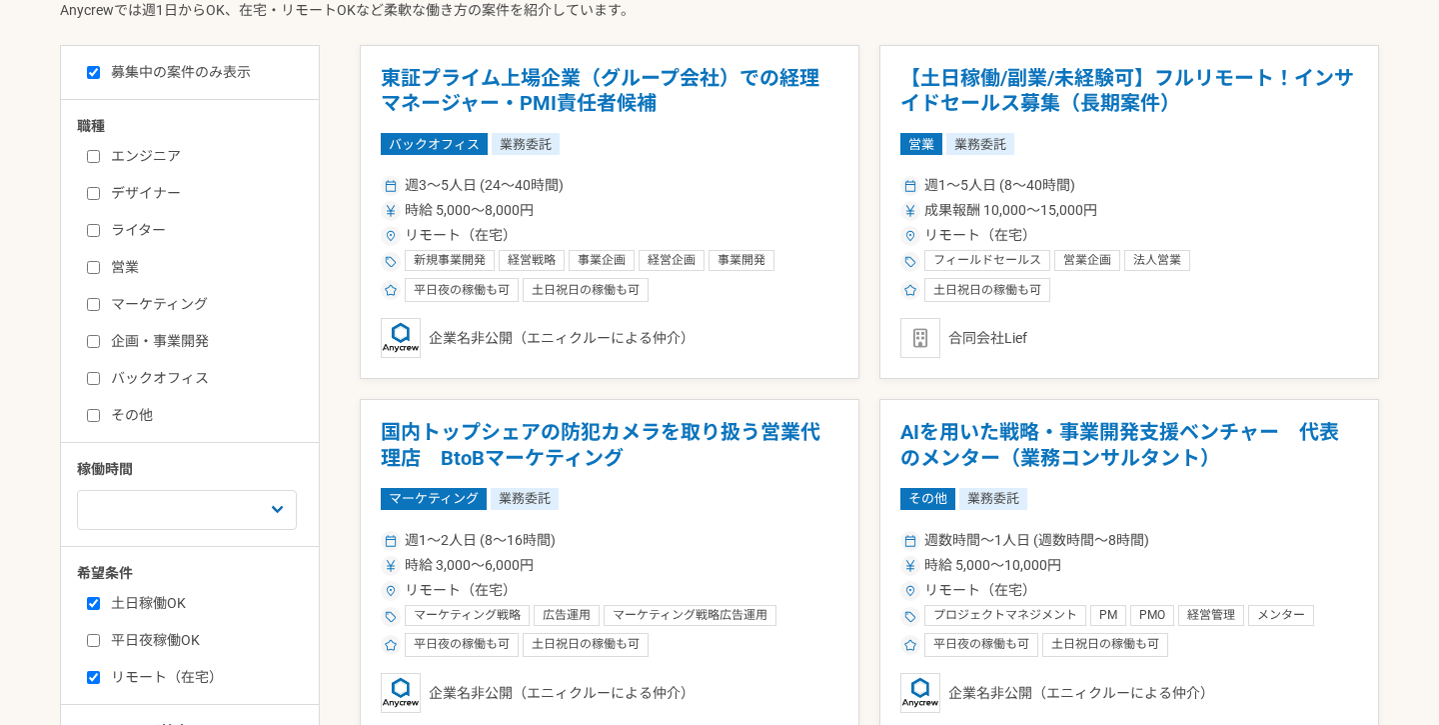
click at [113, 343] on label "企画・事業開発" at bounding box center [202, 341] width 230 height 21
click at [100, 343] on input "企画・事業開発" at bounding box center [93, 341] width 13 height 13
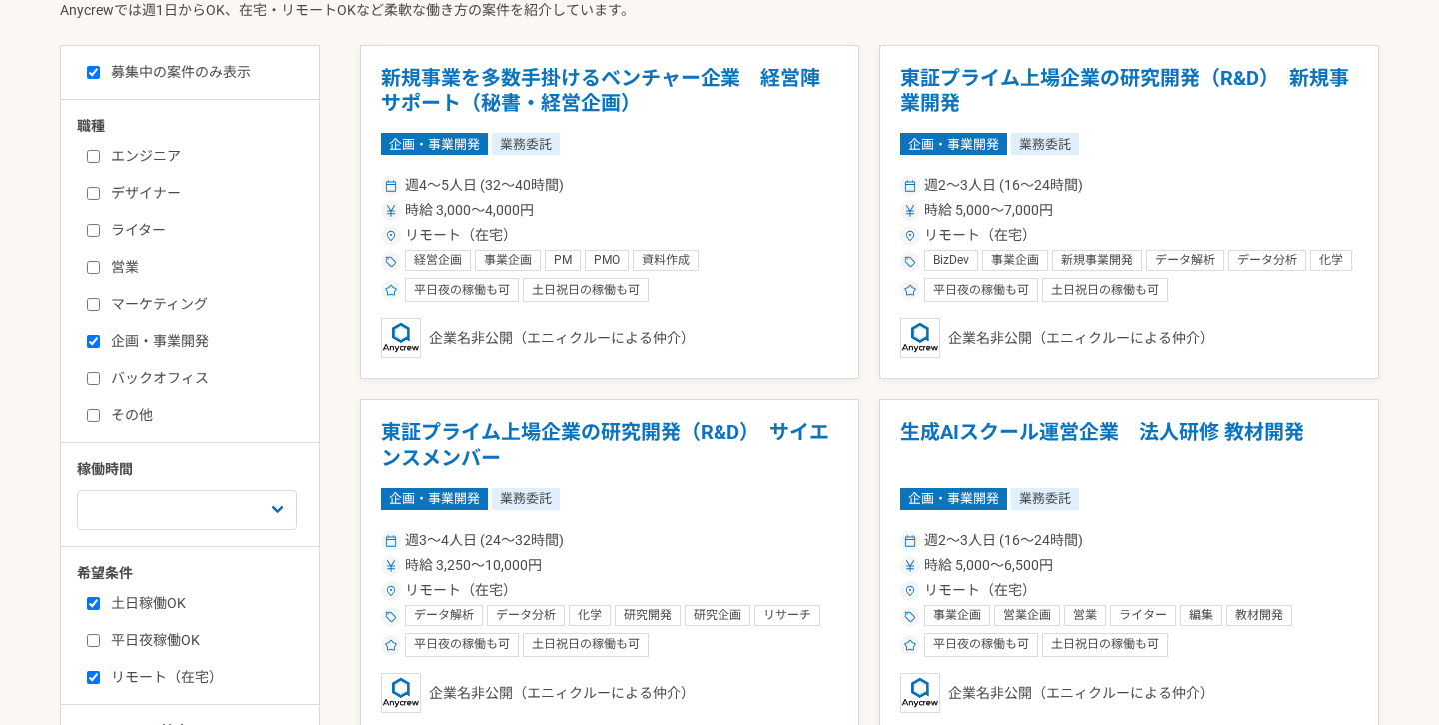
click at [143, 345] on label "企画・事業開発" at bounding box center [202, 341] width 230 height 21
click at [100, 345] on input "企画・事業開発" at bounding box center [93, 341] width 13 height 13
checkbox input "false"
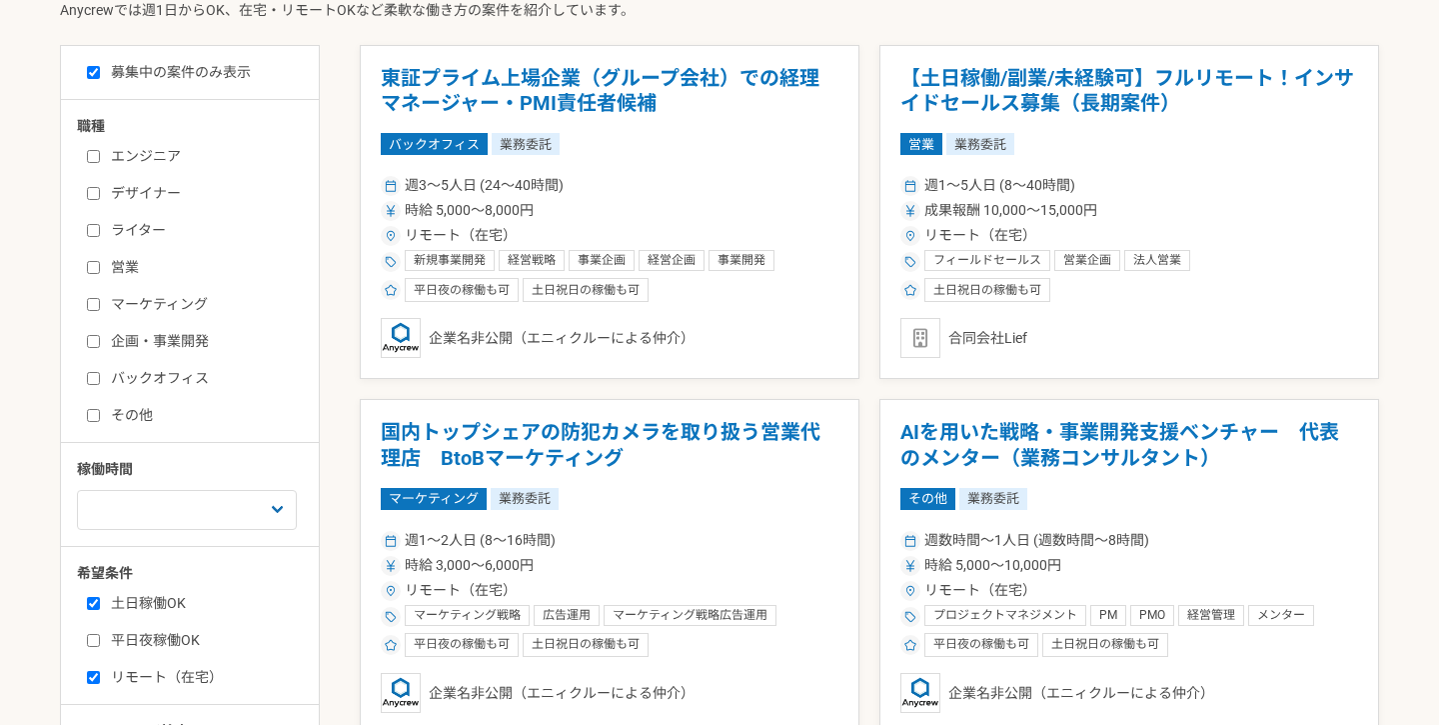
click at [105, 233] on label "ライター" at bounding box center [202, 230] width 230 height 21
click at [100, 233] on input "ライター" at bounding box center [93, 230] width 13 height 13
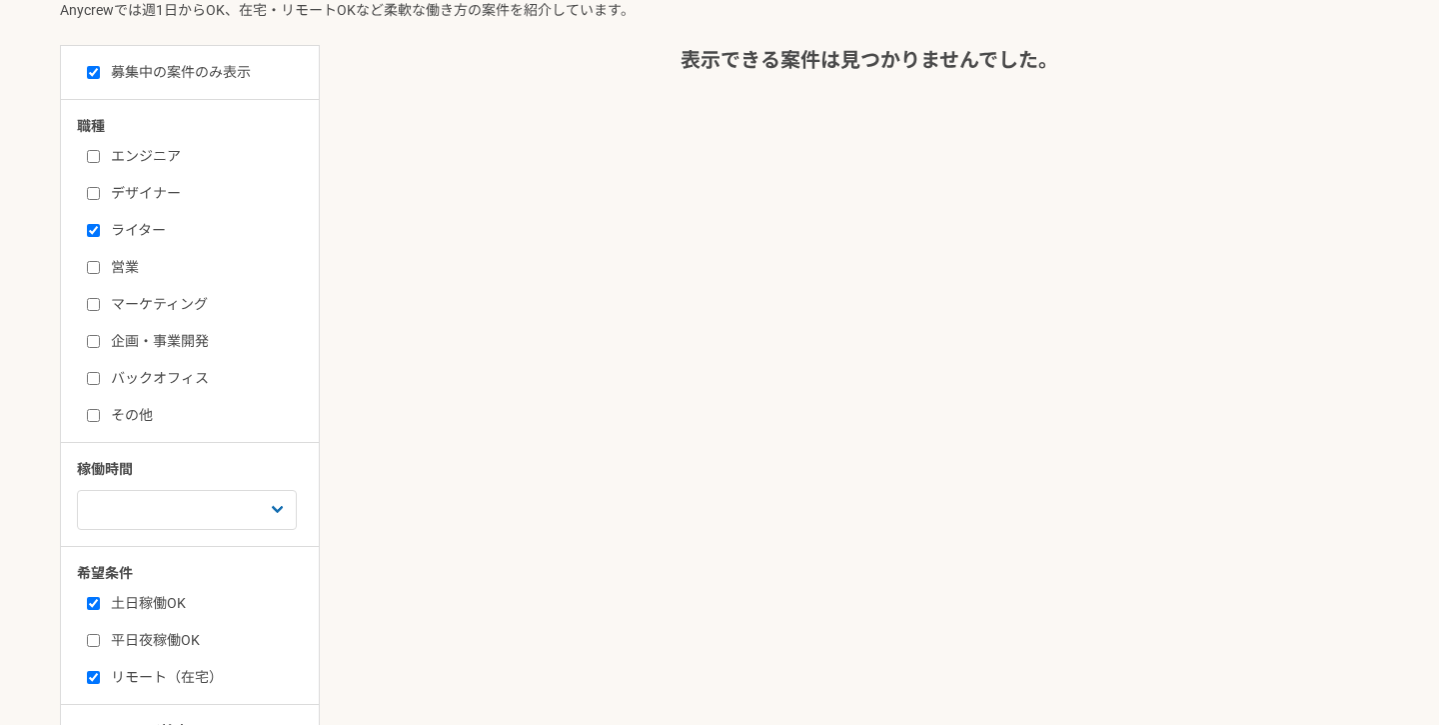
click at [139, 223] on label "ライター" at bounding box center [202, 230] width 230 height 21
click at [100, 224] on input "ライター" at bounding box center [93, 230] width 13 height 13
checkbox input "false"
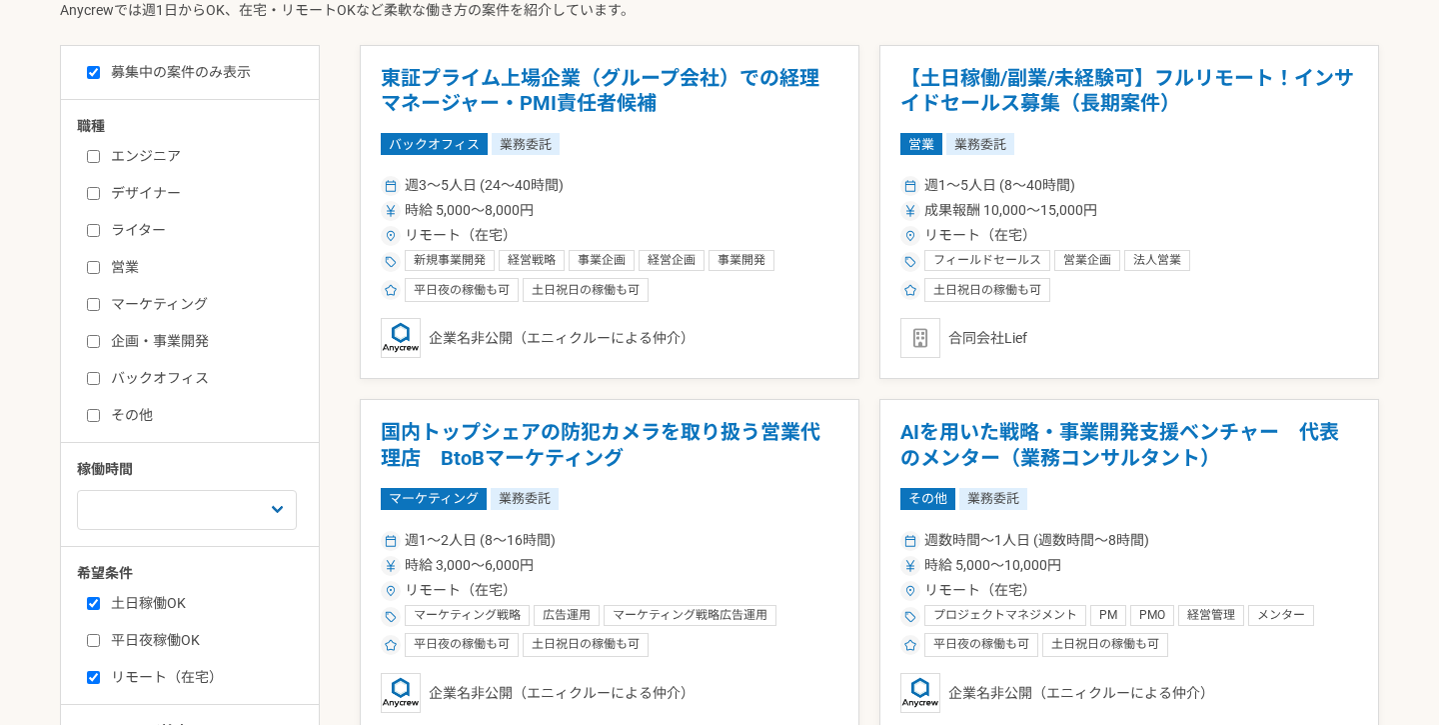
click at [134, 197] on label "デザイナー" at bounding box center [202, 193] width 230 height 21
click at [100, 197] on input "デザイナー" at bounding box center [93, 193] width 13 height 13
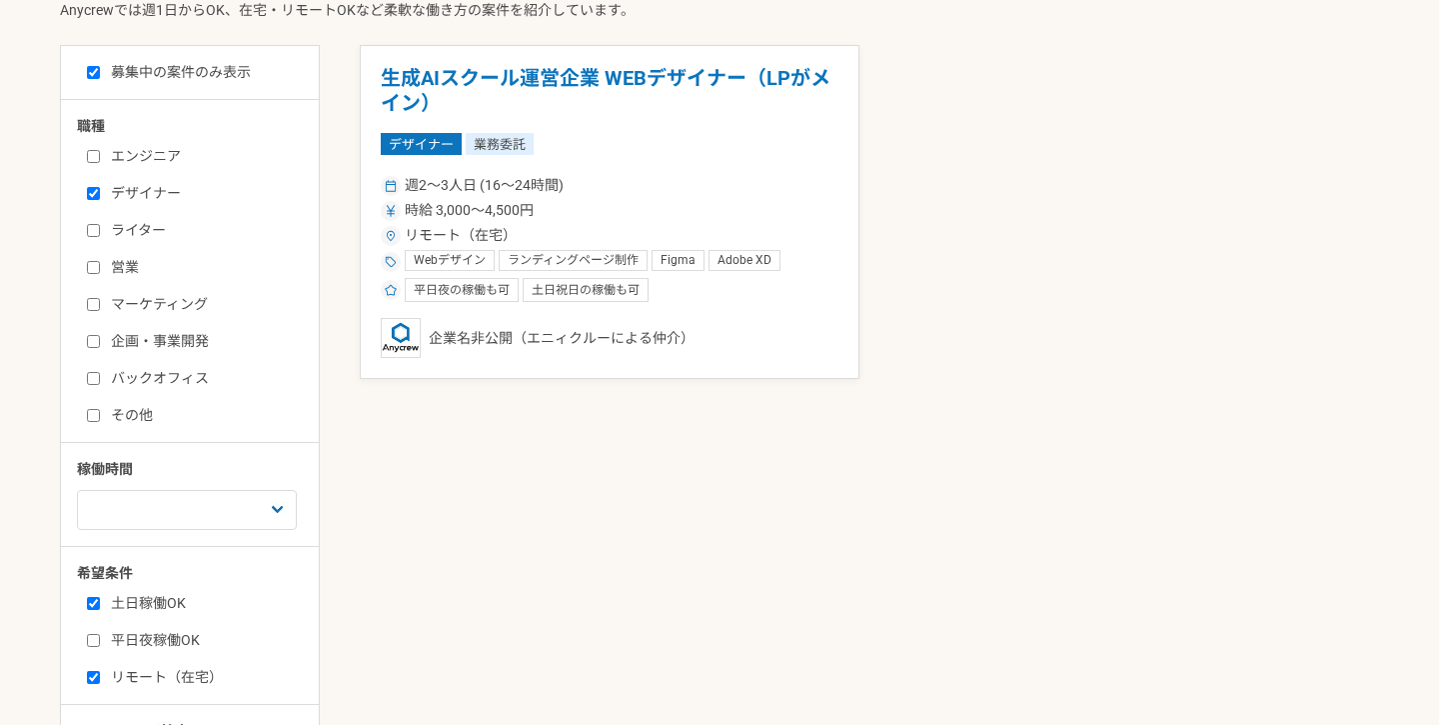
click at [137, 197] on label "デザイナー" at bounding box center [202, 193] width 230 height 21
click at [100, 197] on input "デザイナー" at bounding box center [93, 193] width 13 height 13
checkbox input "false"
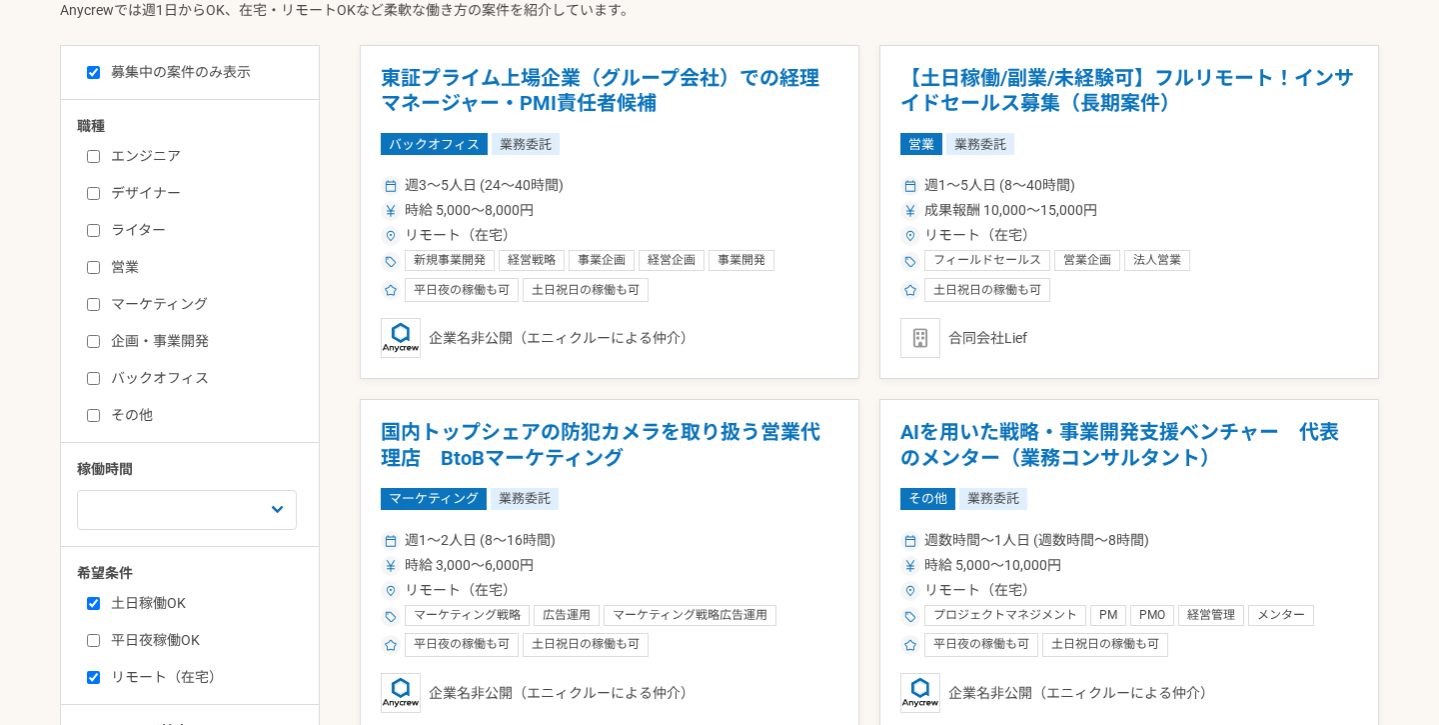
click at [128, 270] on label "営業" at bounding box center [202, 267] width 230 height 21
click at [100, 270] on input "営業" at bounding box center [93, 267] width 13 height 13
checkbox input "true"
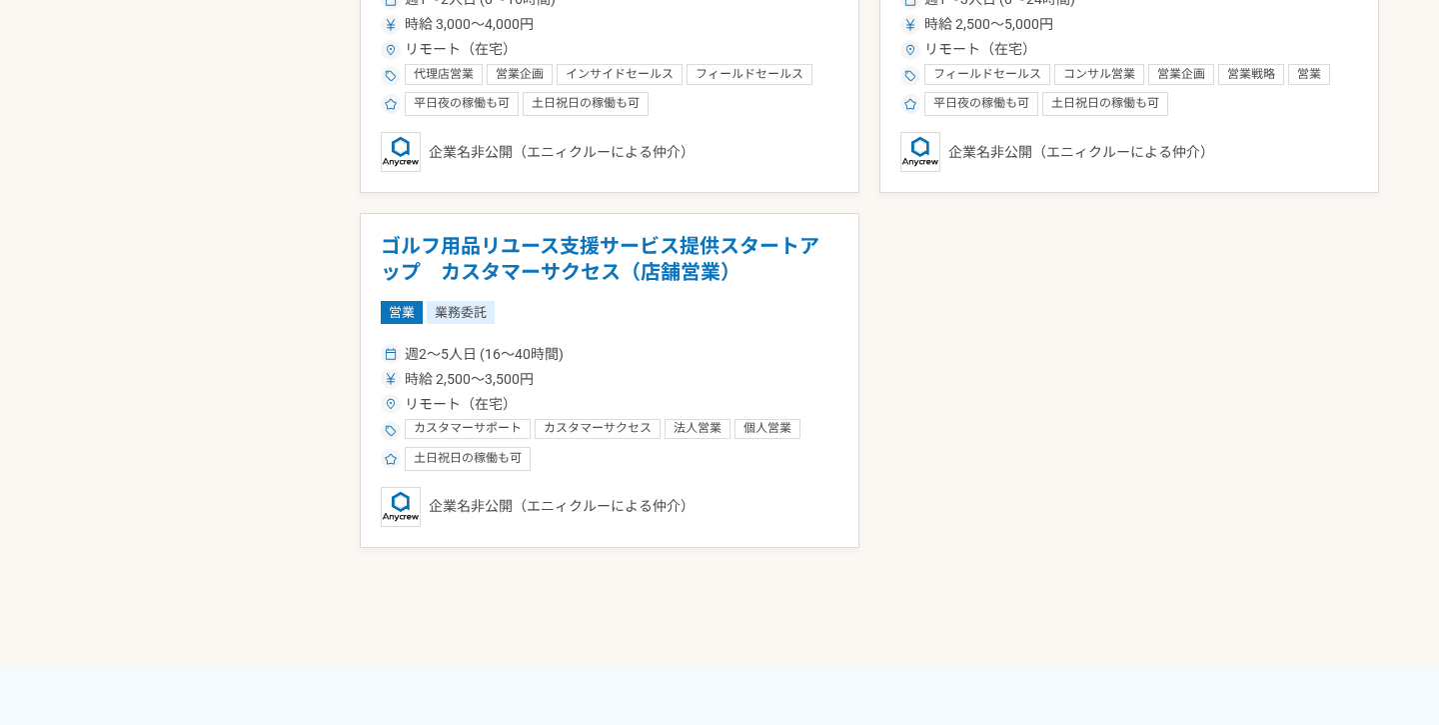
scroll to position [1819, 0]
